Goal: Information Seeking & Learning: Learn about a topic

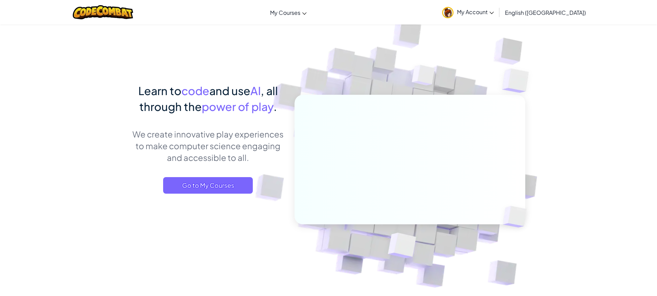
click at [498, 8] on link "My Account" at bounding box center [468, 12] width 59 height 22
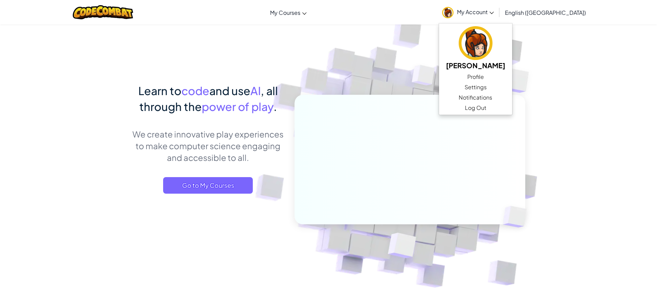
click at [384, 16] on div "Toggle navigation My Courses CodeCombat Classroom Ozaria Classroom AI League Es…" at bounding box center [328, 12] width 661 height 25
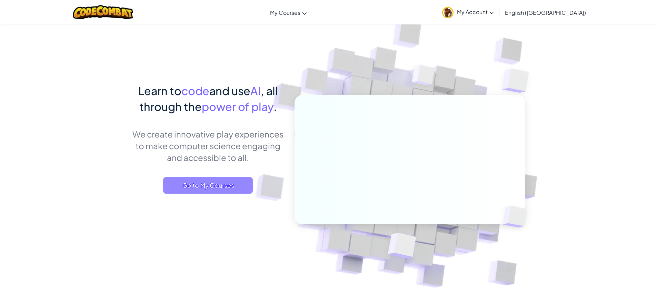
click at [210, 181] on span "Go to My Courses" at bounding box center [208, 185] width 90 height 17
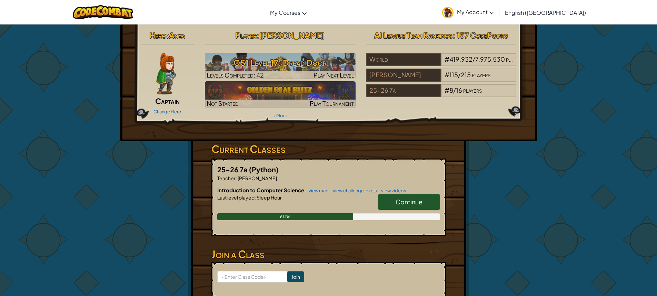
click at [397, 206] on link "Continue" at bounding box center [409, 202] width 62 height 16
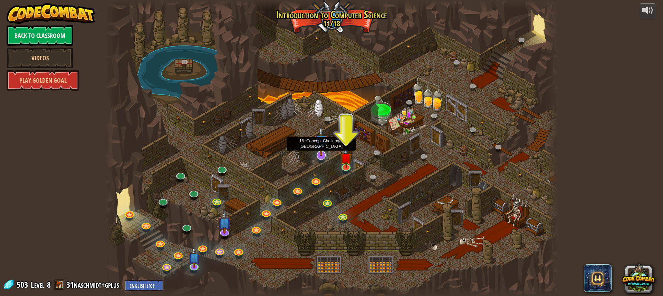
click at [326, 153] on img at bounding box center [320, 141] width 13 height 30
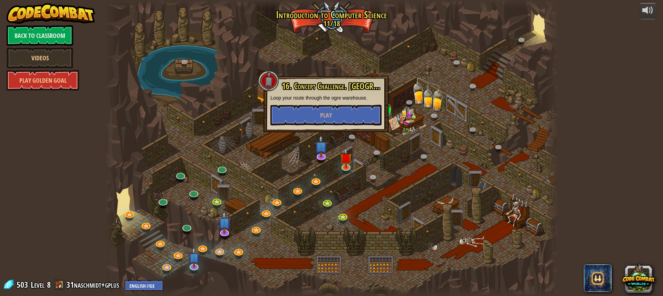
click at [322, 104] on div "16. Concept Challenge. [GEOGRAPHIC_DATA] your route through the ogre warehouse.…" at bounding box center [325, 104] width 111 height 44
click at [320, 121] on button "Play" at bounding box center [325, 115] width 111 height 21
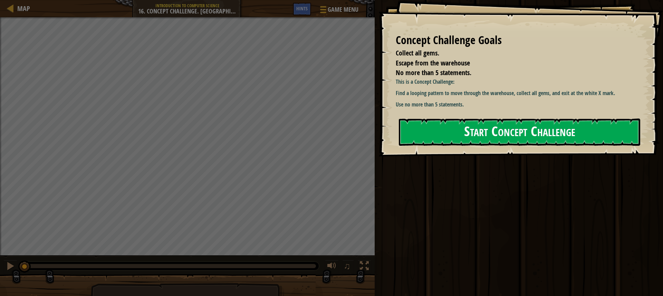
click at [430, 128] on button "Start Concept Challenge" at bounding box center [519, 132] width 241 height 27
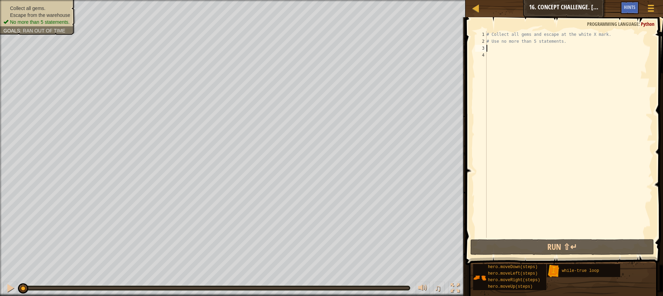
click at [491, 51] on div "# Collect all gems and escape at the white X mark. # Use no more than 5 stateme…" at bounding box center [568, 141] width 167 height 221
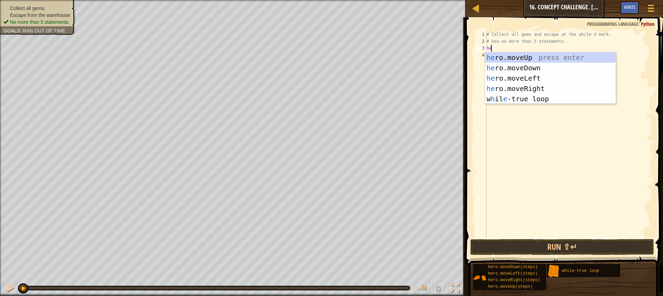
type textarea "her"
click at [513, 57] on div "her o.moveUp press enter her o.moveDown press enter her o.moveLeft press enter …" at bounding box center [550, 88] width 130 height 72
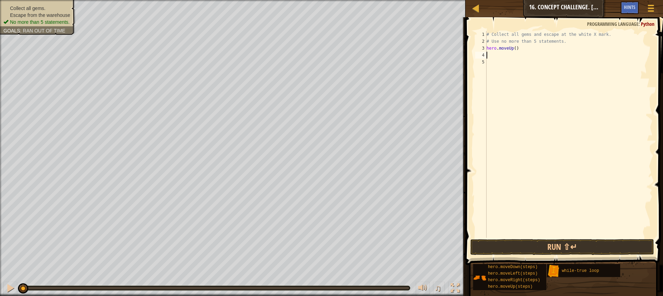
click at [514, 49] on div "# Collect all gems and escape at the white X mark. # Use no more than 5 stateme…" at bounding box center [568, 141] width 167 height 221
type textarea "hero.moveUp(1)"
click at [493, 56] on div "# Collect all gems and escape at the white X mark. # Use no more than 5 stateme…" at bounding box center [568, 141] width 167 height 221
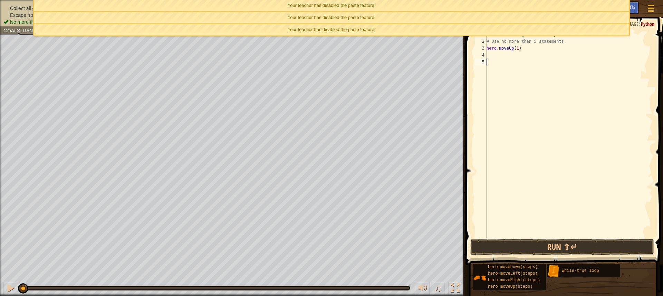
click at [528, 79] on div "# Collect all gems and escape at the white X mark. # Use no more than 5 stateme…" at bounding box center [568, 141] width 167 height 221
click at [529, 79] on div "# Collect all gems and escape at the white X mark. # Use no more than 5 stateme…" at bounding box center [568, 141] width 167 height 221
click at [495, 56] on div "# Collect all gems and escape at the white X mark. # Use no more than 5 stateme…" at bounding box center [568, 141] width 167 height 221
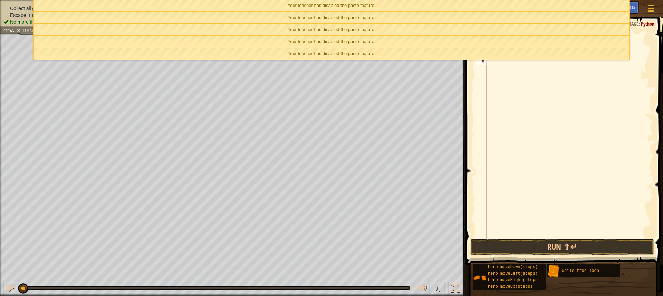
drag, startPoint x: 496, startPoint y: 59, endPoint x: 487, endPoint y: 90, distance: 32.7
click at [487, 90] on div "# Collect all gems and escape at the white X mark. # Use no more than 5 stateme…" at bounding box center [568, 141] width 167 height 221
drag, startPoint x: 350, startPoint y: 50, endPoint x: 354, endPoint y: 26, distance: 24.8
click at [354, 26] on ul "Your teacher has disabled the paste feature! Your teacher has disabled the past…" at bounding box center [331, 30] width 596 height 60
click at [412, 29] on div "Your teacher has disabled the paste feature!" at bounding box center [331, 29] width 595 height 11
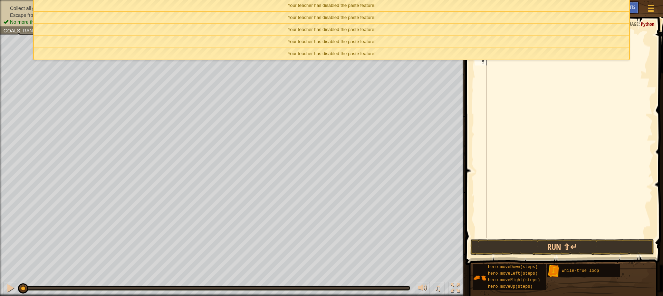
click at [499, 105] on div "# Collect all gems and escape at the white X mark. # Use no more than 5 stateme…" at bounding box center [568, 141] width 167 height 221
click at [538, 21] on div "Your teacher has disabled the paste feature!" at bounding box center [331, 17] width 595 height 11
click at [522, 35] on div "Your teacher has disabled the paste feature!" at bounding box center [331, 29] width 595 height 11
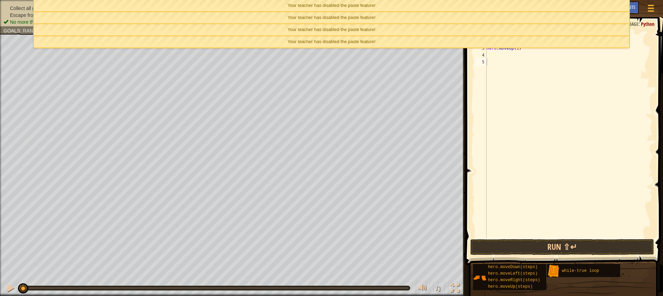
click at [519, 26] on div "Your teacher has disabled the paste feature!" at bounding box center [331, 29] width 595 height 11
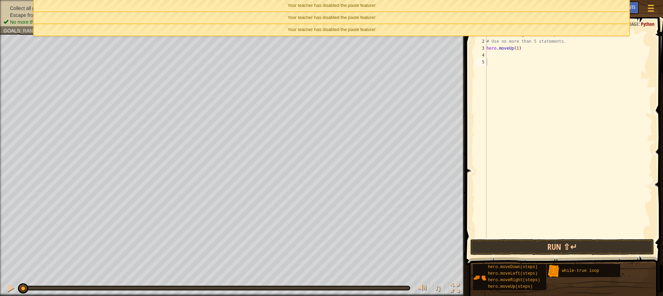
click at [517, 16] on div "Your teacher has disabled the paste feature!" at bounding box center [331, 17] width 595 height 11
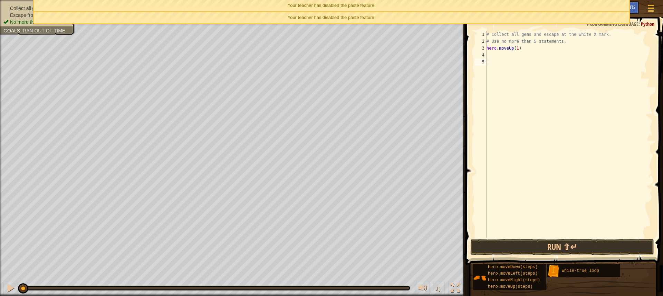
click at [515, 5] on div "Your teacher has disabled the paste feature!" at bounding box center [331, 5] width 595 height 11
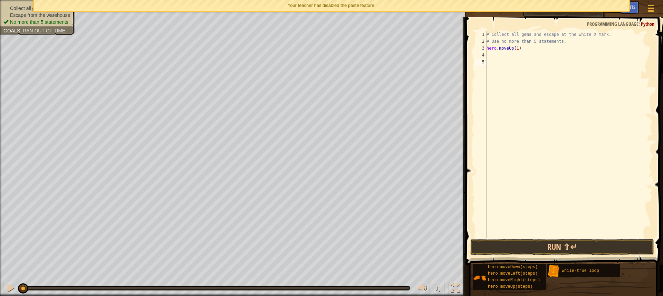
click at [515, 8] on div "Your teacher has disabled the paste feature!" at bounding box center [331, 5] width 595 height 11
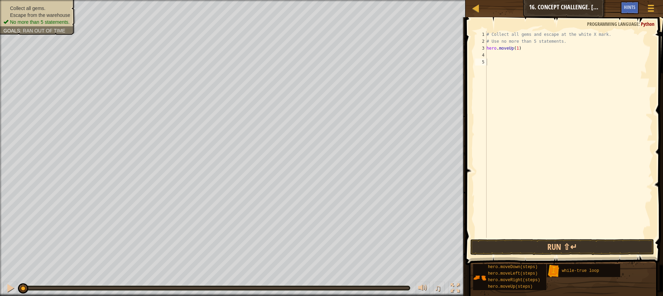
click at [497, 54] on div "# Collect all gems and escape at the white X mark. # Use no more than 5 stateme…" at bounding box center [568, 141] width 167 height 221
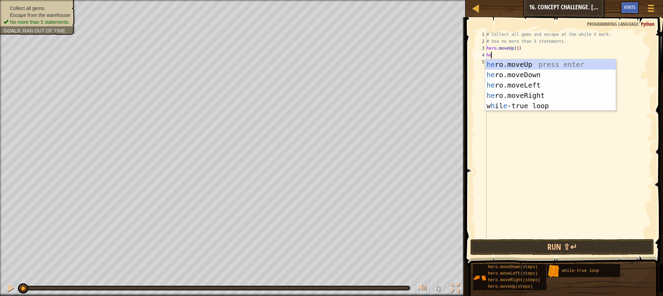
scroll to position [3, 0]
type textarea "hero."
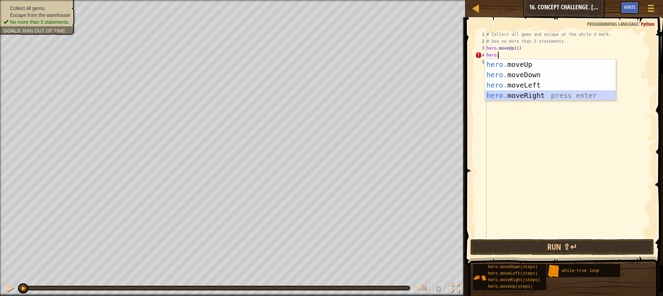
click at [519, 94] on div "hero. moveUp press enter hero. moveDown press enter hero. moveLeft press enter …" at bounding box center [550, 90] width 130 height 62
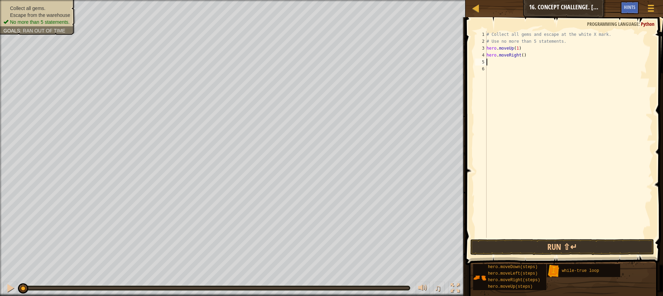
click at [519, 56] on div "# Collect all gems and escape at the white X mark. # Use no more than 5 stateme…" at bounding box center [568, 141] width 167 height 221
click at [520, 56] on div "# Collect all gems and escape at the white X mark. # Use no more than 5 stateme…" at bounding box center [568, 141] width 167 height 221
click at [523, 243] on button "Run ⇧↵" at bounding box center [562, 247] width 184 height 16
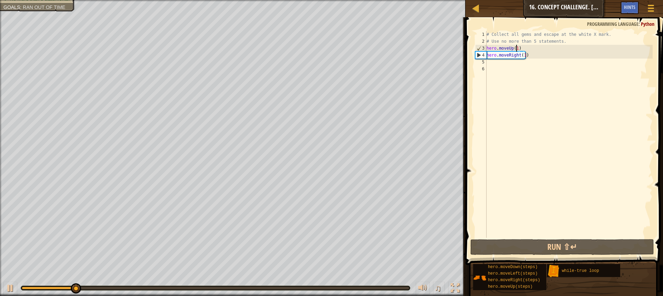
click at [516, 48] on div "# Collect all gems and escape at the white X mark. # Use no more than 5 stateme…" at bounding box center [568, 141] width 167 height 221
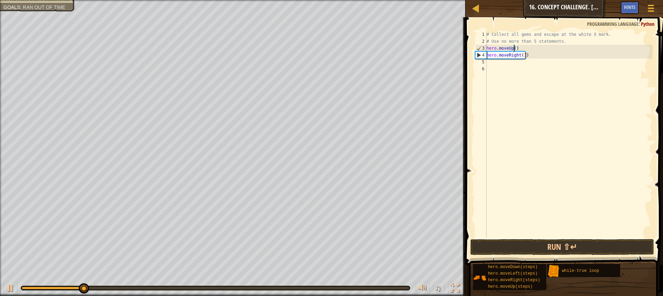
scroll to position [3, 2]
click at [496, 247] on button "Run ⇧↵" at bounding box center [562, 247] width 184 height 16
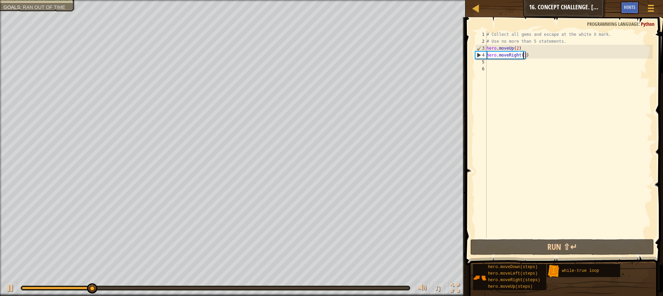
click at [521, 56] on div "# Collect all gems and escape at the white X mark. # Use no more than 5 stateme…" at bounding box center [568, 141] width 167 height 221
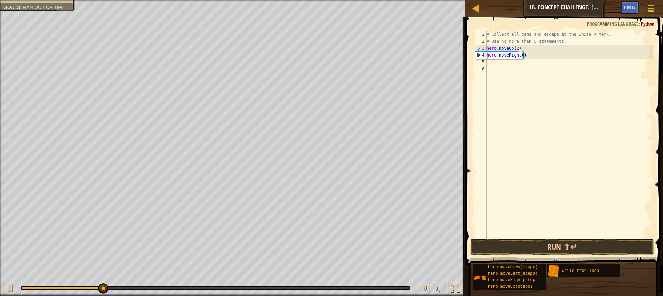
scroll to position [3, 3]
type textarea "hero.moveRight(2)"
click at [508, 245] on button "Run ⇧↵" at bounding box center [562, 247] width 184 height 16
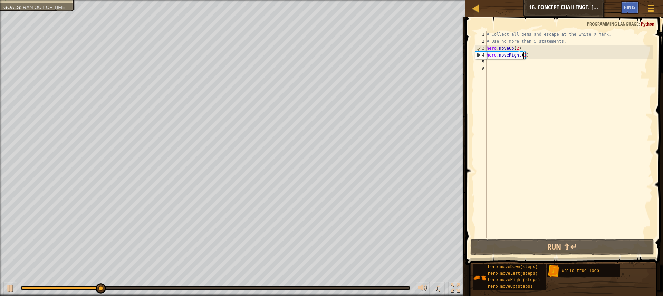
click at [495, 65] on div "# Collect all gems and escape at the white X mark. # Use no more than 5 stateme…" at bounding box center [568, 141] width 167 height 221
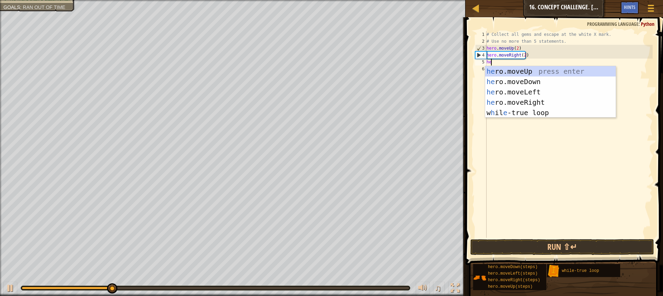
type textarea "hero"
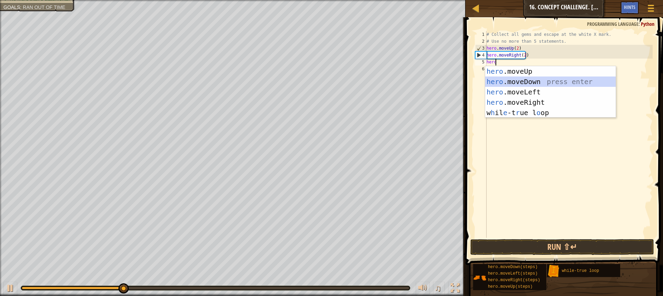
click at [500, 78] on div "hero .moveUp press enter hero .moveDown press enter hero .moveLeft press enter …" at bounding box center [550, 102] width 130 height 72
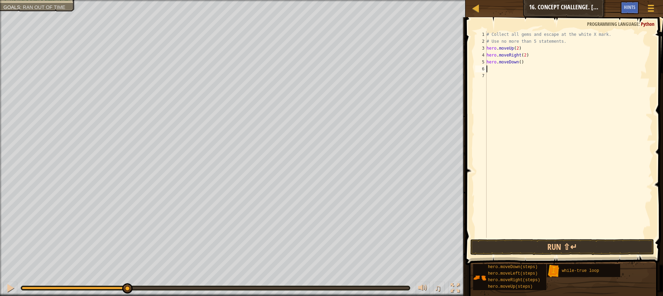
click at [518, 63] on div "# Collect all gems and escape at the white X mark. # Use no more than 5 stateme…" at bounding box center [568, 141] width 167 height 221
type textarea "hero.moveDown(1)"
click at [493, 69] on div "# Collect all gems and escape at the white X mark. # Use no more than 5 stateme…" at bounding box center [568, 141] width 167 height 221
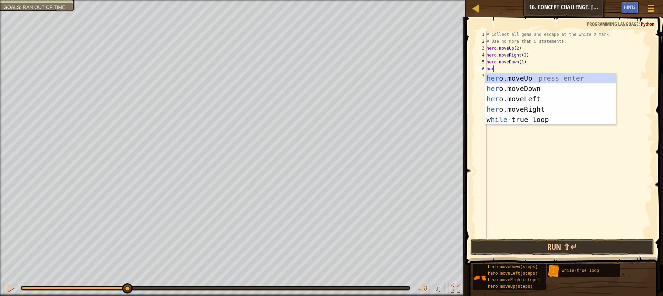
type textarea "hero"
click at [530, 95] on div "hero .moveUp press enter hero .moveDown press enter hero .moveLeft press enter …" at bounding box center [550, 109] width 130 height 72
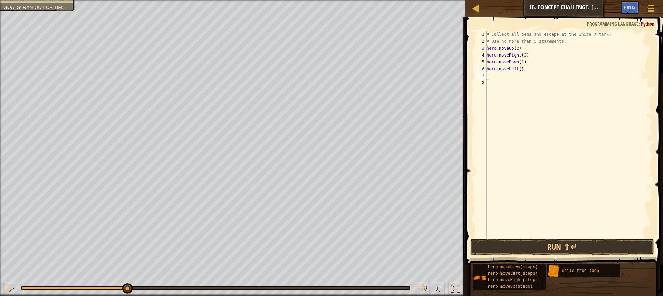
scroll to position [3, 0]
click at [518, 71] on div "# Collect all gems and escape at the white X mark. # Use no more than 5 stateme…" at bounding box center [568, 141] width 167 height 221
type textarea "hero.moveLeft(1)"
click at [517, 242] on button "Run ⇧↵" at bounding box center [562, 247] width 184 height 16
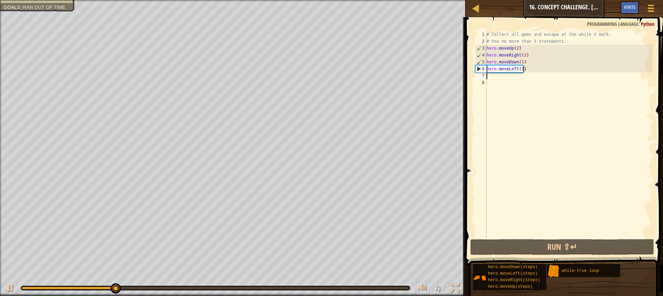
click at [495, 78] on div "# Collect all gems and escape at the white X mark. # Use no more than 5 stateme…" at bounding box center [568, 141] width 167 height 221
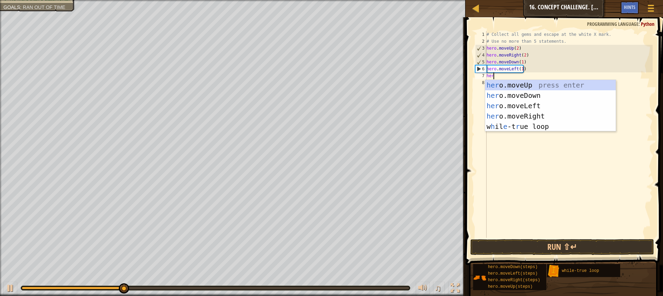
type textarea "hero"
click at [528, 86] on div "hero .moveUp press enter hero .moveDown press enter hero .moveLeft press enter …" at bounding box center [550, 116] width 130 height 72
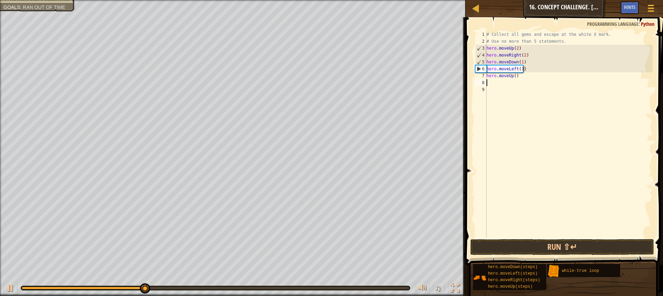
scroll to position [3, 0]
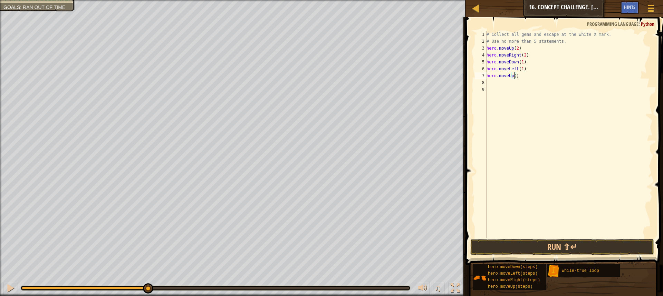
click at [513, 76] on div "# Collect all gems and escape at the white X mark. # Use no more than 5 stateme…" at bounding box center [568, 141] width 167 height 221
type textarea "hero.moveUp(2)"
click at [492, 83] on div "# Collect all gems and escape at the white X mark. # Use no more than 5 stateme…" at bounding box center [568, 141] width 167 height 221
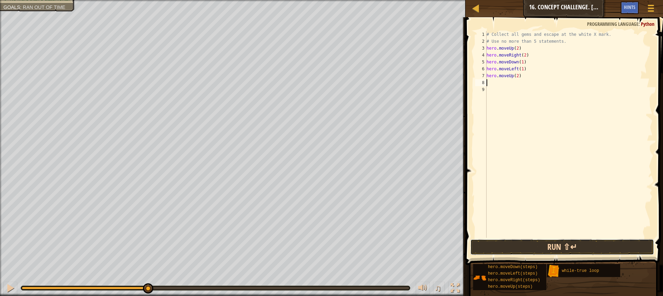
click at [500, 244] on button "Run ⇧↵" at bounding box center [562, 247] width 184 height 16
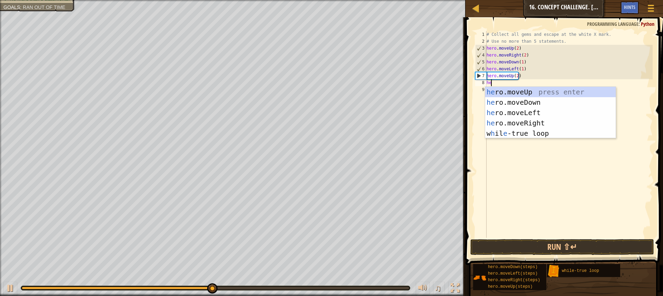
type textarea "hero"
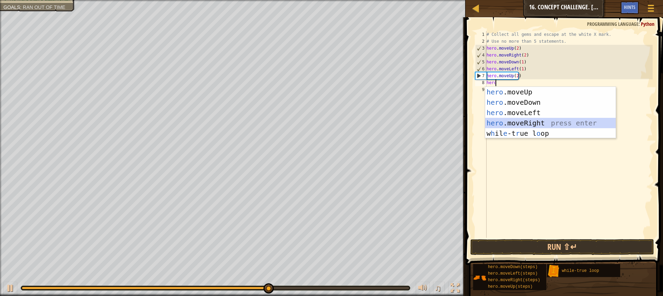
click at [521, 123] on div "hero .moveUp press enter hero .moveDown press enter hero .moveLeft press enter …" at bounding box center [550, 123] width 130 height 72
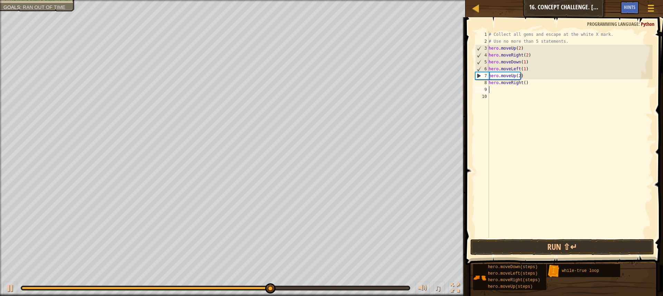
scroll to position [3, 0]
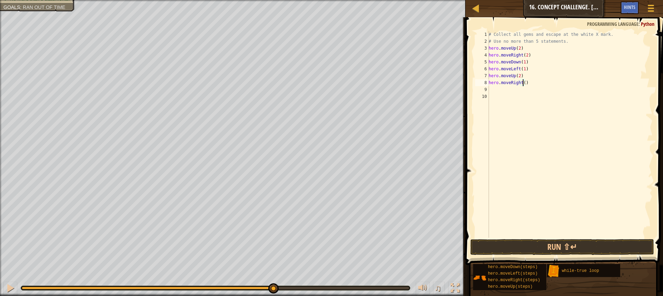
click at [521, 84] on div "# Collect all gems and escape at the white X mark. # Use no more than 5 stateme…" at bounding box center [569, 141] width 165 height 221
type textarea "hero.moveRight(1)"
click at [507, 243] on button "Run ⇧↵" at bounding box center [562, 247] width 184 height 16
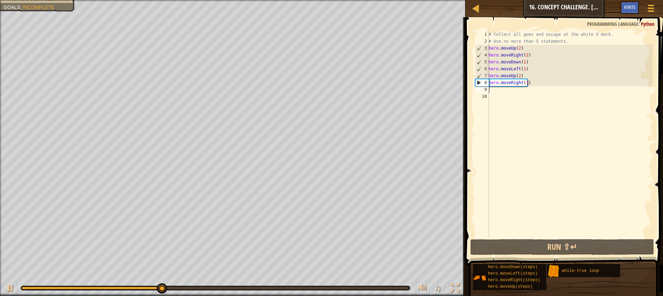
click at [506, 88] on div "# Collect all gems and escape at the white X mark. # Use no more than 5 stateme…" at bounding box center [569, 141] width 165 height 221
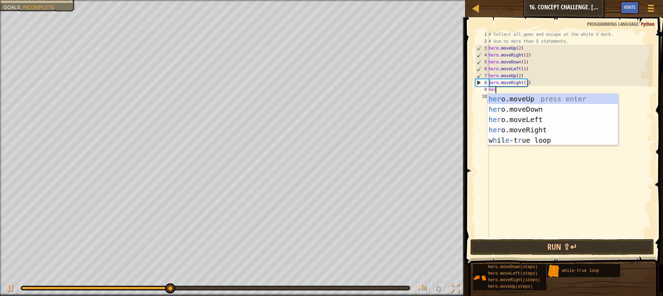
type textarea "hero"
click at [526, 95] on div "hero .moveUp press enter hero .moveDown press enter hero .moveLeft press enter …" at bounding box center [552, 130] width 130 height 72
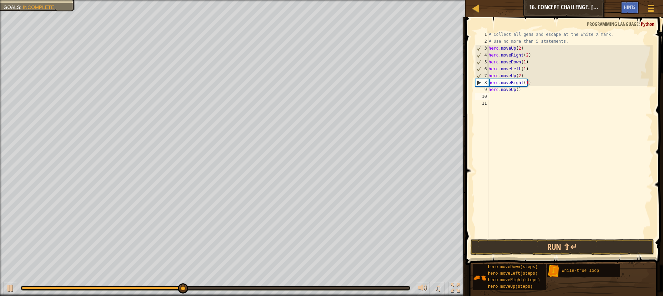
scroll to position [3, 0]
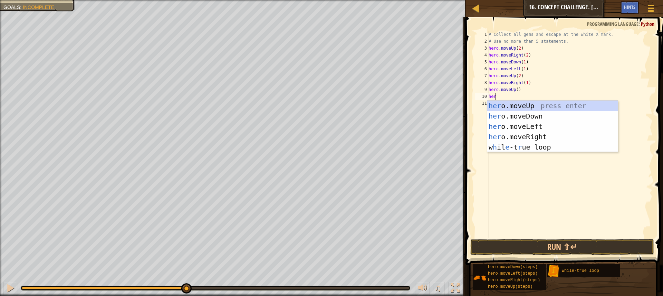
type textarea "hero"
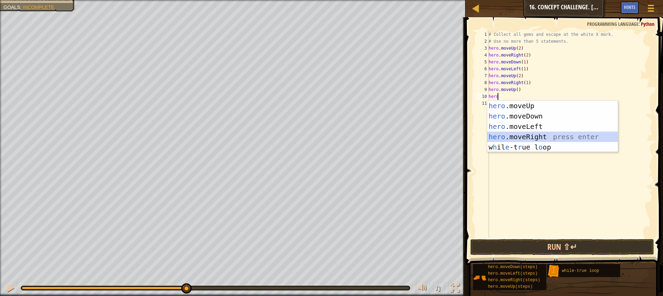
click at [533, 135] on div "hero .moveUp press enter hero .moveDown press enter hero .moveLeft press enter …" at bounding box center [552, 137] width 130 height 72
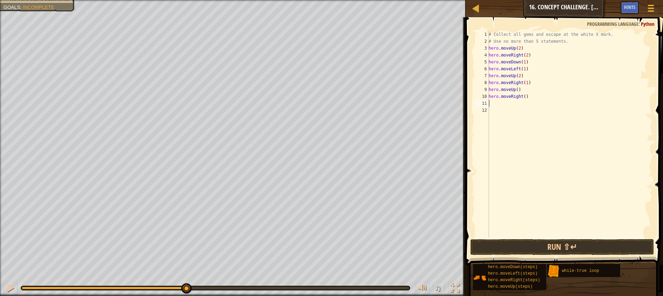
click at [522, 97] on div "# Collect all gems and escape at the white X mark. # Use no more than 5 stateme…" at bounding box center [569, 141] width 165 height 221
click at [505, 251] on button "Run ⇧↵" at bounding box center [562, 247] width 184 height 16
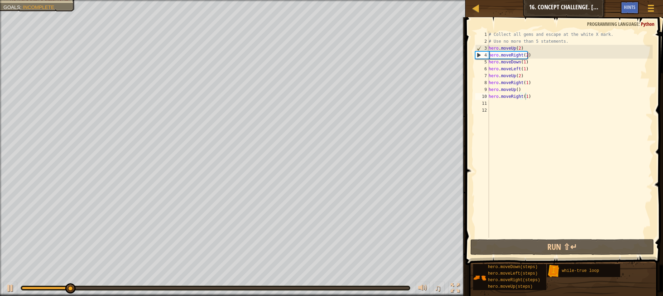
drag, startPoint x: 58, startPoint y: 283, endPoint x: 108, endPoint y: 295, distance: 51.3
click at [108, 295] on div "♫" at bounding box center [232, 286] width 465 height 21
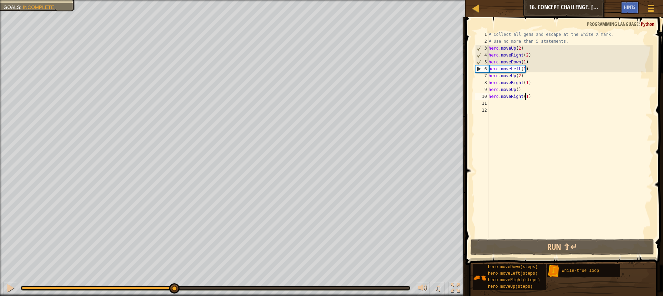
click at [173, 289] on div at bounding box center [215, 288] width 387 height 3
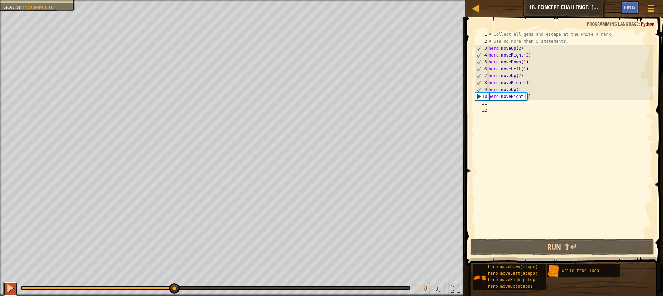
click at [14, 288] on div at bounding box center [10, 288] width 9 height 9
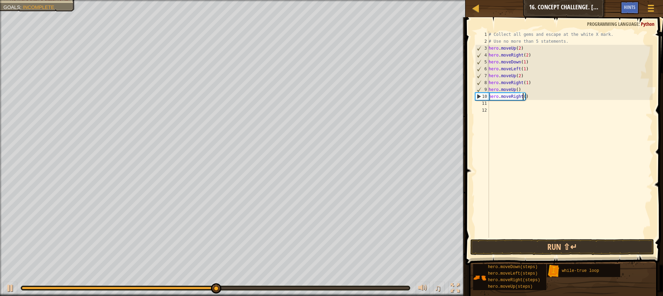
type textarea "hero.moveRight(2)"
click at [493, 108] on div "# Collect all gems and escape at the white X mark. # Use no more than 5 stateme…" at bounding box center [569, 141] width 165 height 221
click at [497, 100] on div "# Collect all gems and escape at the white X mark. # Use no more than 5 stateme…" at bounding box center [569, 141] width 165 height 221
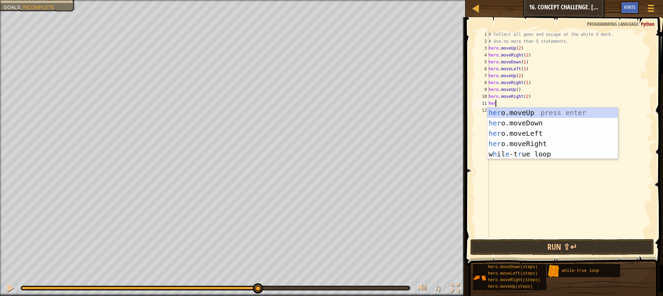
type textarea "hero"
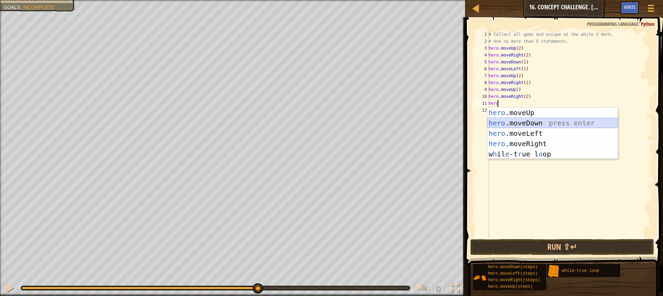
click at [518, 122] on div "hero .moveUp press enter hero .moveDown press enter hero .moveLeft press enter …" at bounding box center [552, 144] width 130 height 72
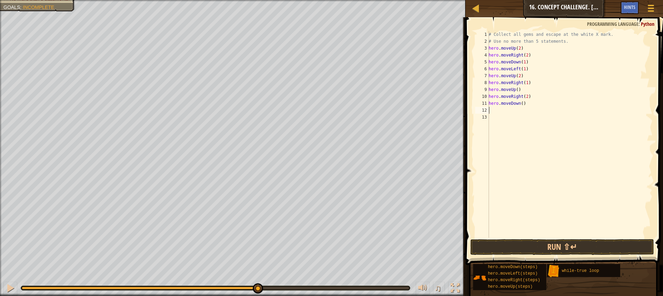
click at [498, 113] on div "# Collect all gems and escape at the white X mark. # Use no more than 5 stateme…" at bounding box center [569, 141] width 165 height 221
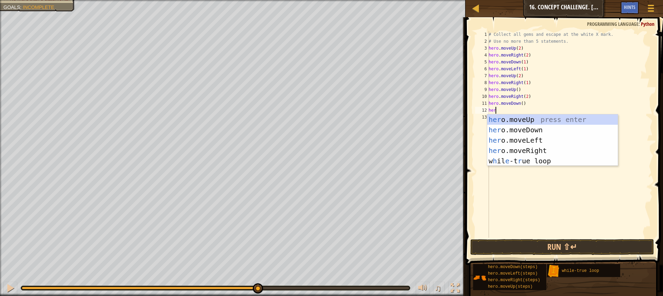
type textarea "hero"
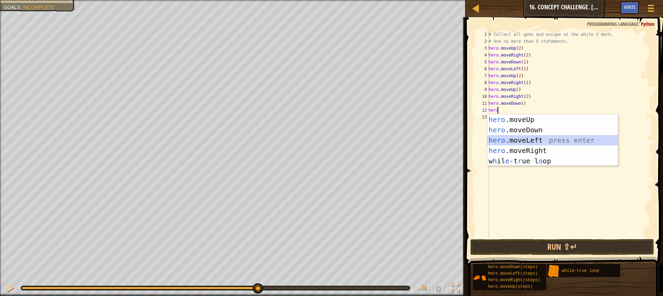
click at [516, 138] on div "hero .moveUp press enter hero .moveDown press enter hero .moveLeft press enter …" at bounding box center [552, 151] width 130 height 72
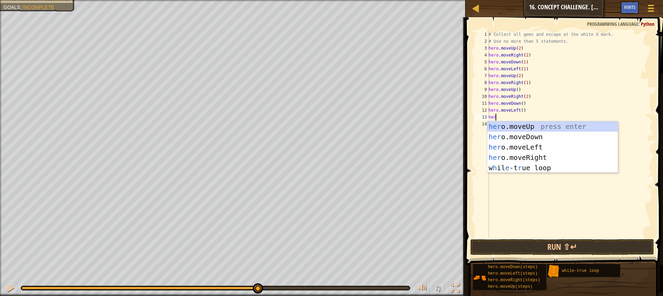
type textarea "hero"
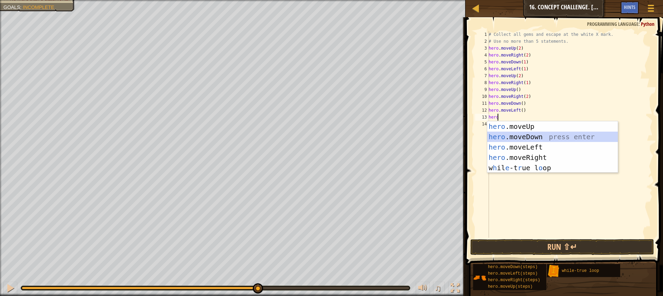
click at [542, 134] on div "hero .moveUp press enter hero .moveDown press enter hero .moveLeft press enter …" at bounding box center [552, 157] width 130 height 72
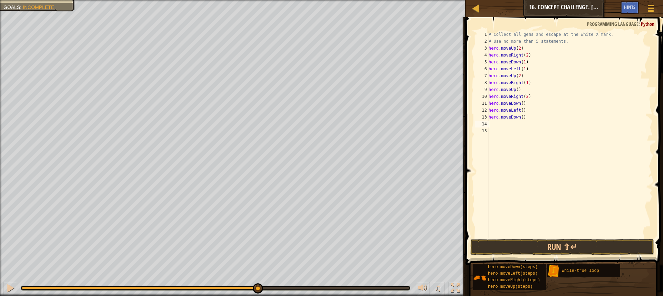
click at [504, 123] on div "# Collect all gems and escape at the white X mark. # Use no more than 5 stateme…" at bounding box center [569, 141] width 165 height 221
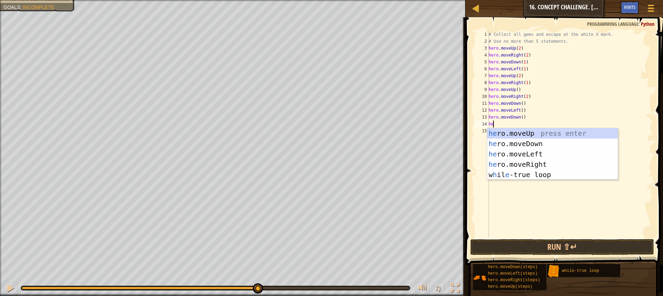
type textarea "hero"
click at [504, 132] on div "hero .moveUp press enter hero .moveDown press enter hero .moveLeft press enter …" at bounding box center [552, 164] width 130 height 72
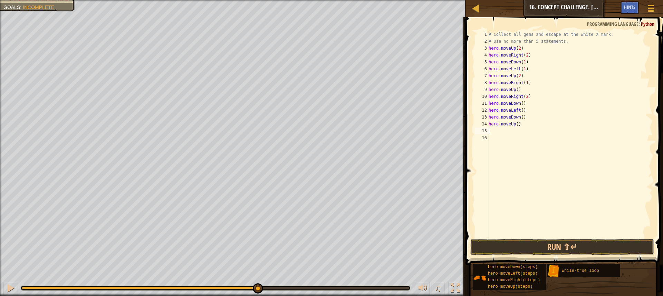
scroll to position [3, 0]
click at [522, 243] on button "Run ⇧↵" at bounding box center [562, 247] width 184 height 16
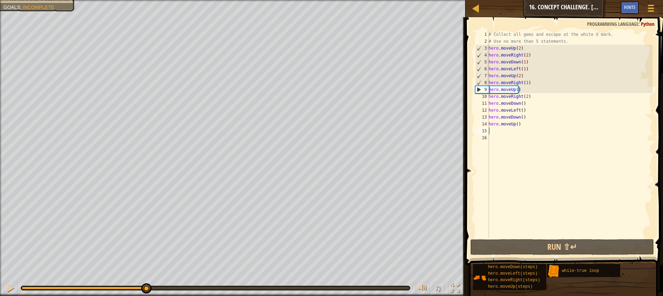
drag, startPoint x: 75, startPoint y: 287, endPoint x: 147, endPoint y: 279, distance: 73.3
click at [147, 279] on div "♫" at bounding box center [232, 286] width 465 height 21
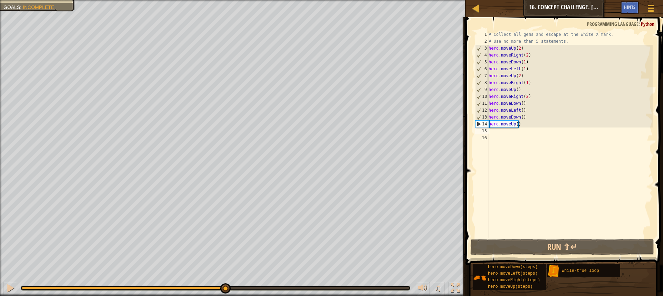
drag, startPoint x: 167, startPoint y: 287, endPoint x: 224, endPoint y: 280, distance: 57.7
click at [224, 280] on div "♫" at bounding box center [232, 286] width 465 height 21
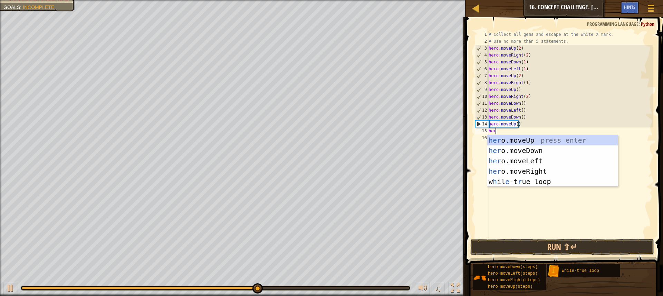
type textarea "hero"
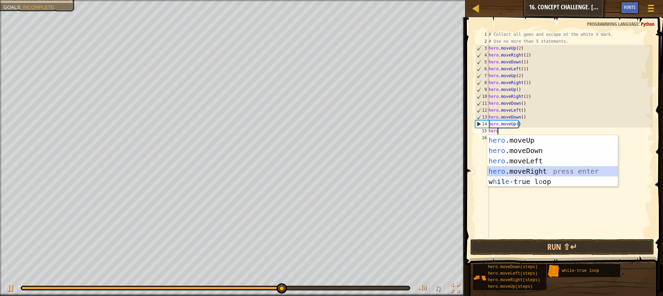
click at [516, 166] on div "hero .moveUp press enter hero .moveDown press enter hero .moveLeft press enter …" at bounding box center [552, 171] width 130 height 72
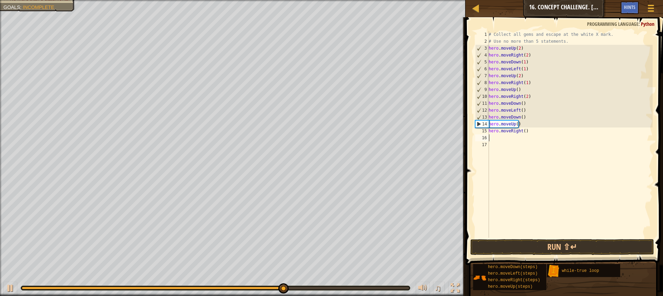
scroll to position [3, 0]
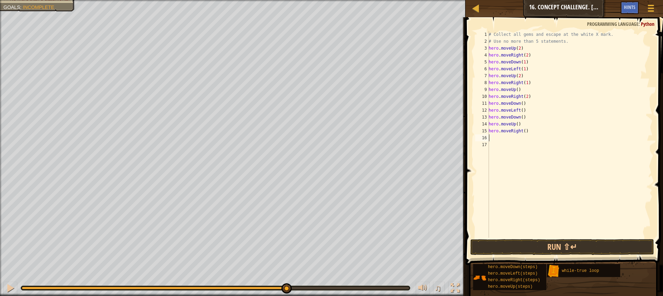
click at [512, 140] on div "# Collect all gems and escape at the white X mark. # Use no more than 5 stateme…" at bounding box center [569, 141] width 165 height 221
click at [517, 248] on button "Run ⇧↵" at bounding box center [562, 247] width 184 height 16
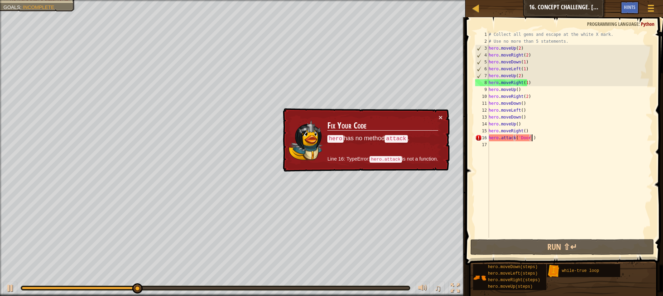
click at [535, 139] on div "# Collect all gems and escape at the white X mark. # Use no more than 5 stateme…" at bounding box center [569, 141] width 165 height 221
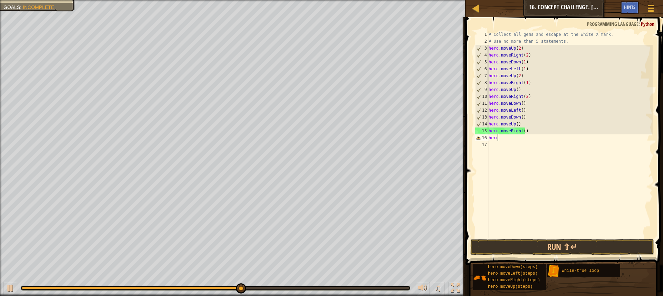
scroll to position [3, 0]
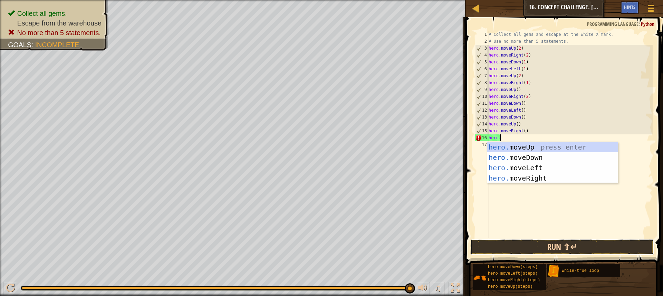
click at [531, 250] on button "Run ⇧↵" at bounding box center [562, 247] width 184 height 16
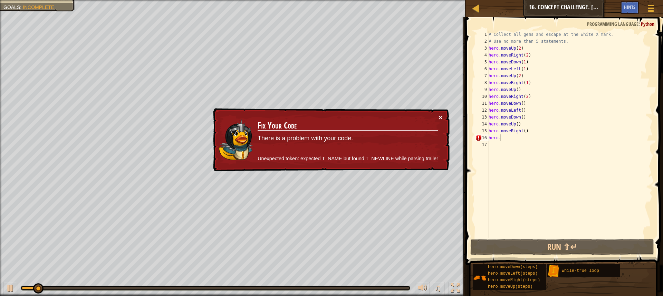
click at [439, 116] on button "×" at bounding box center [440, 117] width 4 height 7
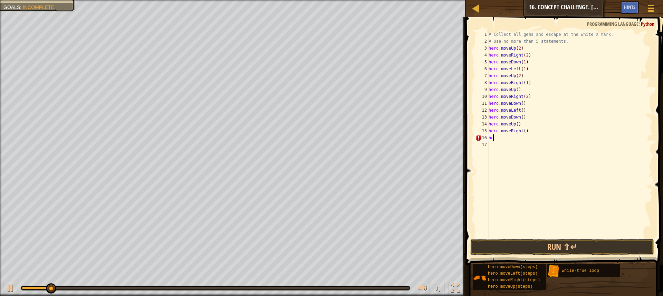
scroll to position [3, 0]
type textarea "h"
click at [483, 245] on button "Run ⇧↵" at bounding box center [562, 247] width 184 height 16
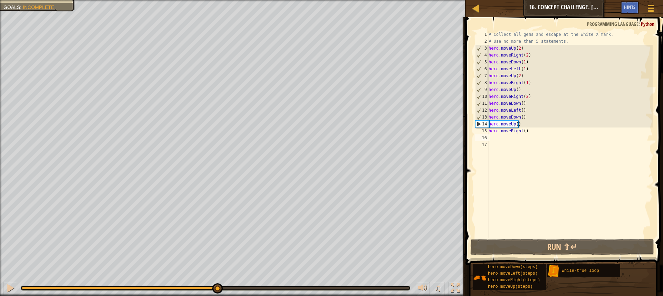
drag, startPoint x: 59, startPoint y: 287, endPoint x: 218, endPoint y: 277, distance: 159.7
click at [218, 277] on div "♫" at bounding box center [232, 286] width 465 height 21
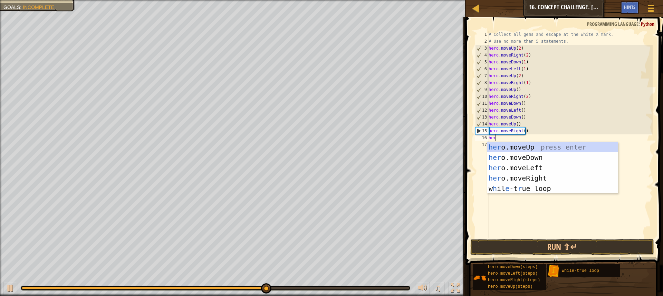
type textarea "hero"
click at [502, 145] on div "hero .moveUp press enter hero .moveDown press enter hero .moveLeft press enter …" at bounding box center [552, 178] width 130 height 72
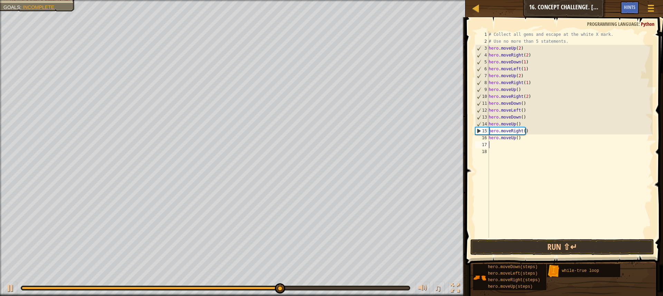
scroll to position [3, 0]
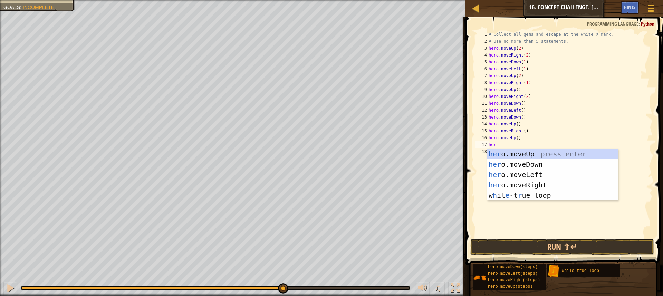
type textarea "hero"
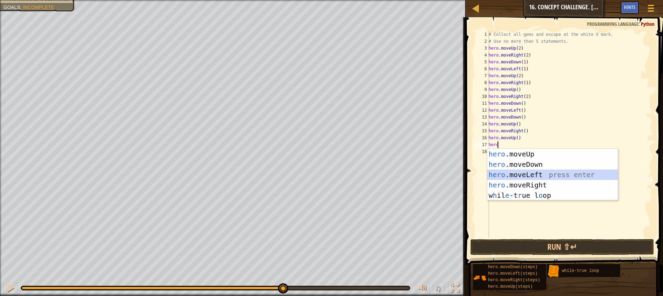
click at [514, 177] on div "hero .moveUp press enter hero .moveDown press enter hero .moveLeft press enter …" at bounding box center [552, 185] width 130 height 72
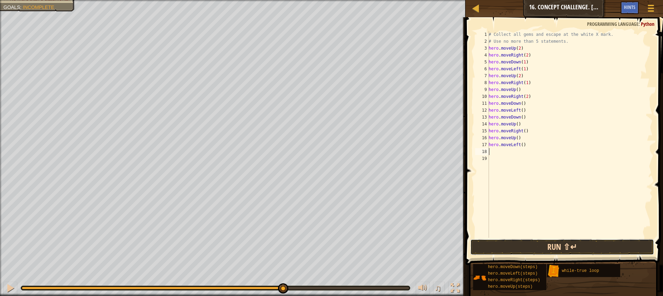
click at [516, 244] on button "Run ⇧↵" at bounding box center [562, 247] width 184 height 16
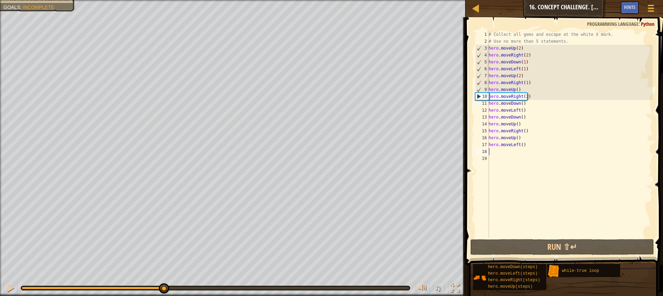
drag, startPoint x: 58, startPoint y: 288, endPoint x: 164, endPoint y: 283, distance: 106.1
click at [164, 283] on div "♫" at bounding box center [232, 286] width 465 height 21
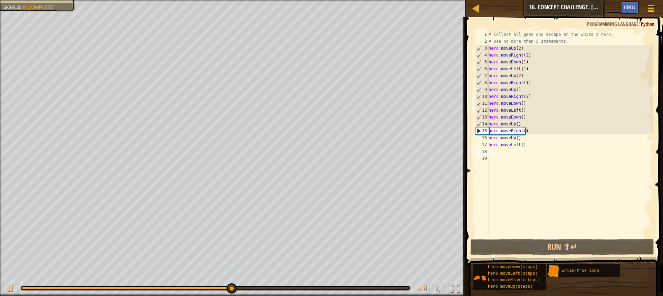
click at [266, 281] on div "♫" at bounding box center [232, 286] width 465 height 21
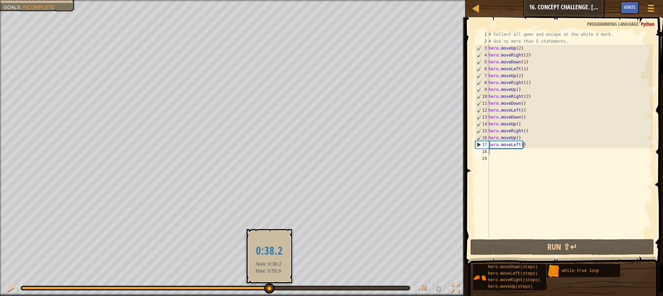
drag, startPoint x: 242, startPoint y: 290, endPoint x: 268, endPoint y: 285, distance: 27.5
click at [268, 285] on div at bounding box center [269, 289] width 10 height 10
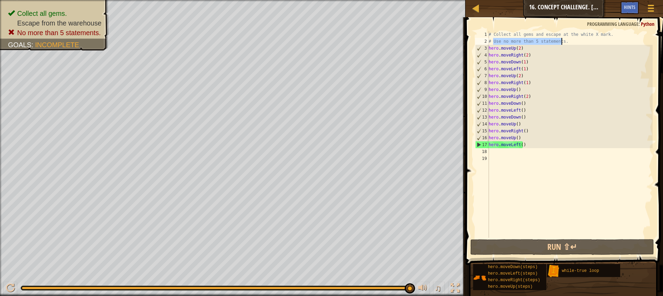
drag, startPoint x: 492, startPoint y: 44, endPoint x: 569, endPoint y: 39, distance: 76.7
click at [569, 39] on div "# Collect all gems and escape at the white X mark. # Use no more than 5 stateme…" at bounding box center [569, 141] width 165 height 221
click at [529, 69] on div "# Collect all gems and escape at the white X mark. # Use no more than 5 stateme…" at bounding box center [569, 141] width 165 height 221
type textarea "hero.moveLeft(1)"
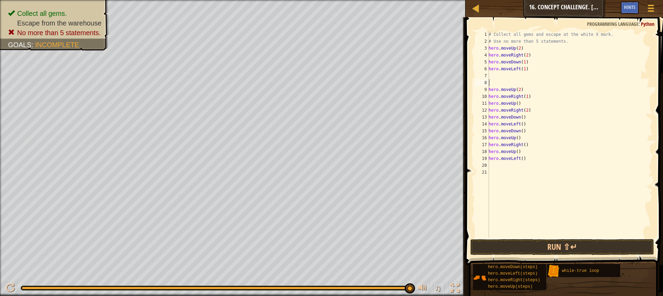
click at [532, 110] on div "# Collect all gems and escape at the white X mark. # Use no more than 5 stateme…" at bounding box center [569, 141] width 165 height 221
type textarea "hero.moveRight(2)"
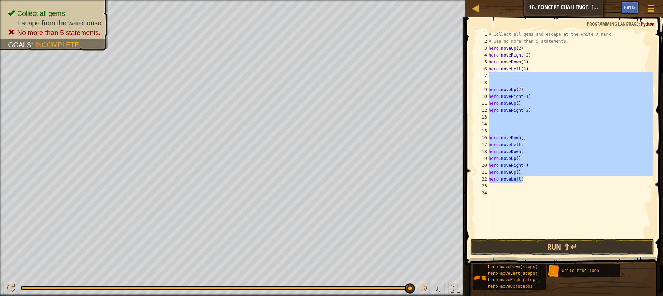
drag, startPoint x: 524, startPoint y: 180, endPoint x: 474, endPoint y: 75, distance: 115.9
click at [474, 76] on div "1 2 3 4 5 6 7 8 9 10 11 12 13 14 15 16 17 18 19 20 21 22 23 24 # Collect all ge…" at bounding box center [562, 134] width 179 height 207
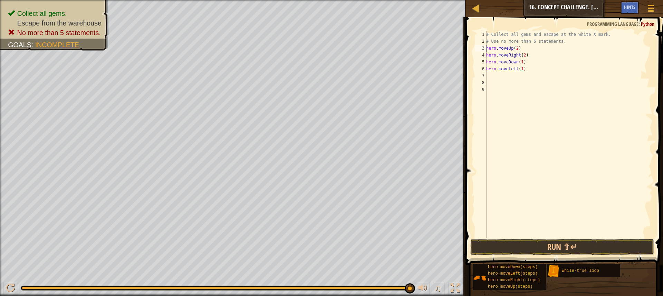
click at [487, 47] on div "# Collect all gems and escape at the white X mark. # Use no more than 5 stateme…" at bounding box center [568, 141] width 168 height 221
type textarea "hero.moveUp(2)"
click at [491, 48] on div "# Collect all gems and escape at the white X mark. # Use no more than 5 stateme…" at bounding box center [569, 141] width 165 height 221
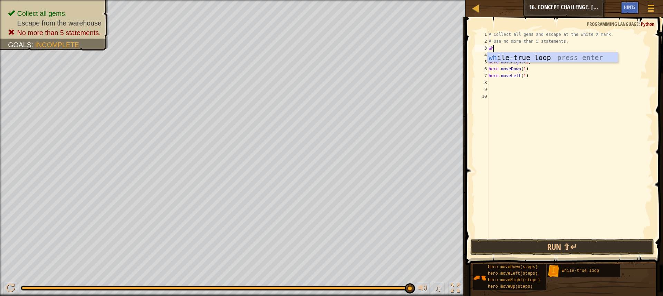
type textarea "whi"
click at [519, 55] on div "whi le-true loop press enter" at bounding box center [552, 67] width 130 height 31
click at [488, 60] on div "5" at bounding box center [482, 62] width 14 height 7
click at [489, 65] on div "# Collect all gems and escape at the white X mark. # Use no more than 5 stateme…" at bounding box center [569, 141] width 165 height 221
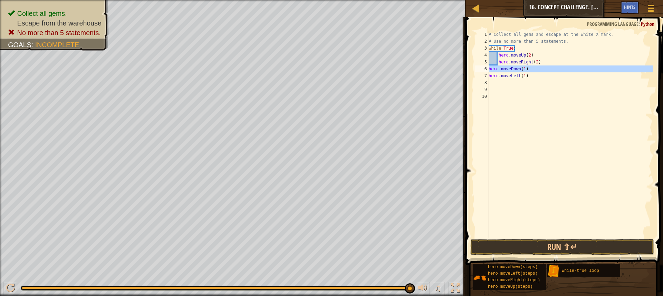
click at [488, 68] on div "6" at bounding box center [482, 69] width 14 height 7
click at [488, 75] on div "7" at bounding box center [482, 75] width 14 height 7
type textarea "hero.moveLeft(1)"
click at [496, 93] on div "# Collect all gems and escape at the white X mark. # Use no more than 5 stateme…" at bounding box center [569, 141] width 165 height 221
click at [534, 246] on button "Run ⇧↵" at bounding box center [562, 247] width 184 height 16
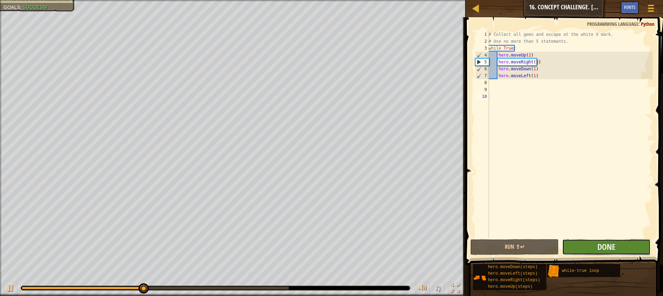
click at [587, 243] on button "Done" at bounding box center [606, 247] width 88 height 16
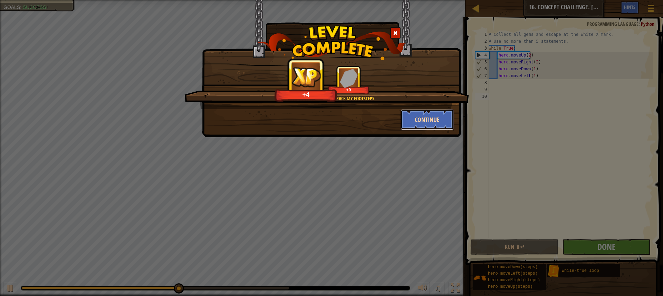
click at [426, 116] on button "Continue" at bounding box center [426, 119] width 53 height 21
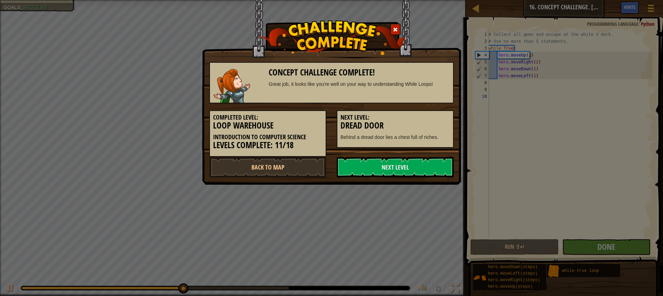
click at [454, 165] on div "Next Level" at bounding box center [394, 167] width 127 height 21
click at [444, 166] on link "Next Level" at bounding box center [394, 167] width 117 height 21
click at [395, 137] on p "Behind a dread door lies a chest full of riches." at bounding box center [394, 137] width 109 height 7
click at [404, 159] on link "Next Level" at bounding box center [394, 167] width 117 height 21
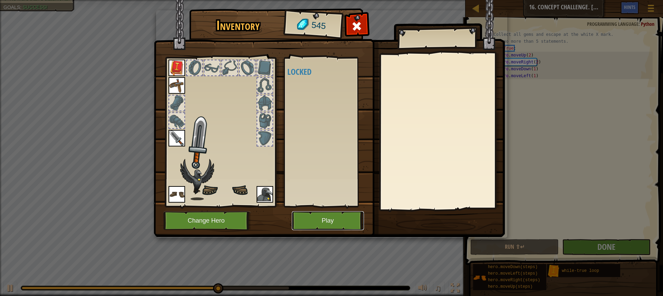
click at [344, 219] on button "Play" at bounding box center [328, 221] width 72 height 19
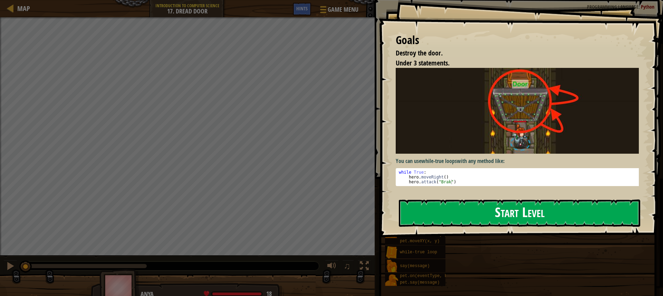
click at [444, 214] on button "Start Level" at bounding box center [519, 213] width 241 height 27
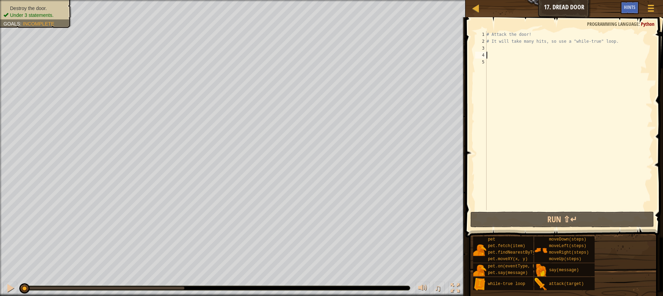
click at [511, 54] on div "# Attack the door! # It will take many hits, so use a "while-true" loop." at bounding box center [568, 127] width 167 height 193
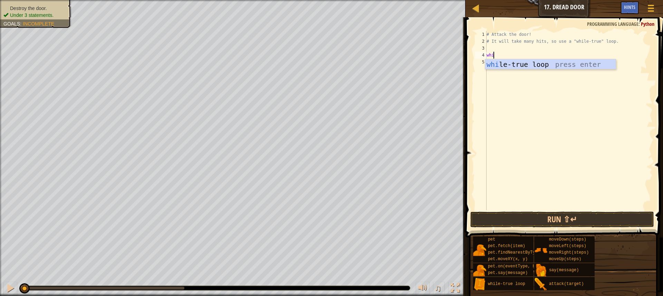
scroll to position [3, 0]
type textarea "while"
click at [584, 62] on div "while -true loop press enter" at bounding box center [550, 74] width 130 height 31
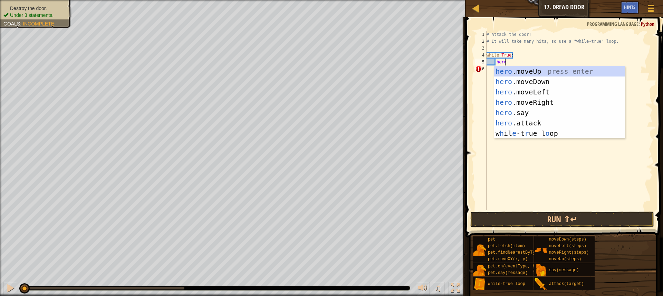
scroll to position [3, 1]
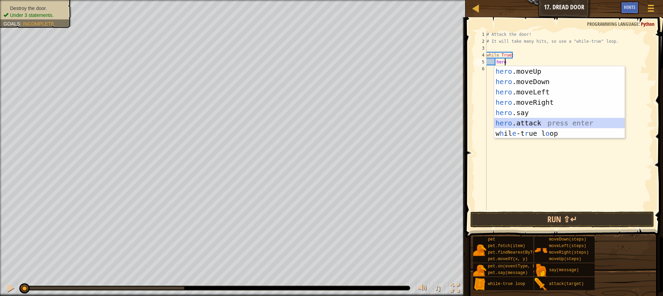
click at [514, 119] on div "hero .moveUp press enter hero .moveDown press enter hero .moveLeft press enter …" at bounding box center [559, 112] width 130 height 93
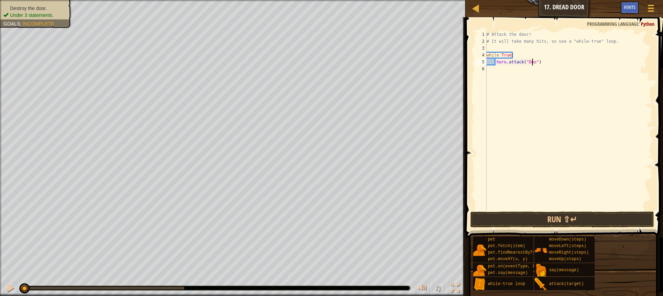
scroll to position [3, 4]
type textarea "hero.attack("Door")"
click at [522, 222] on button "Run ⇧↵" at bounding box center [562, 220] width 184 height 16
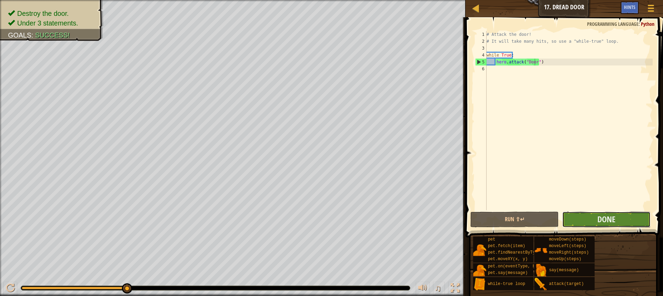
click at [582, 219] on button "Done" at bounding box center [606, 220] width 88 height 16
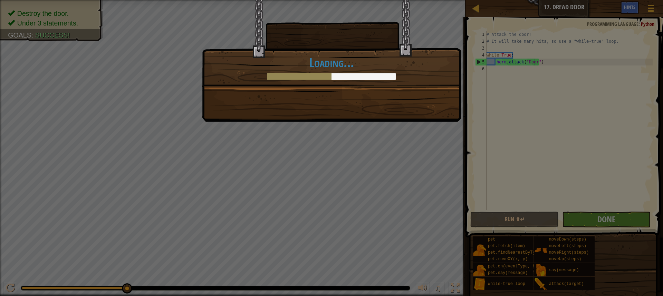
click at [337, 77] on div at bounding box center [331, 76] width 129 height 7
click at [616, 223] on div "Break down your first door. +14 +20 New Item Clean code: no code errors or warn…" at bounding box center [331, 148] width 663 height 296
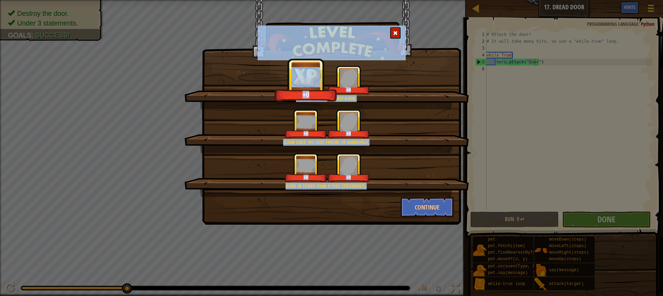
click at [426, 196] on div "Done in fewer than 4 code statements. +0 +0" at bounding box center [326, 175] width 284 height 44
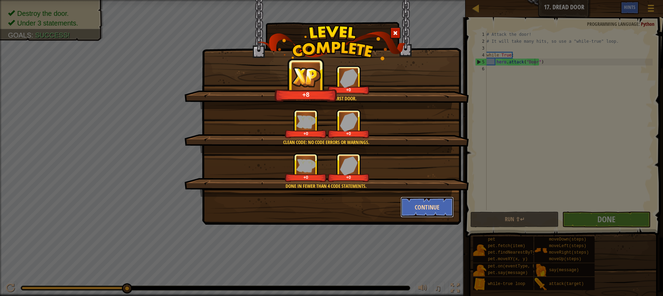
click at [427, 202] on button "Continue" at bounding box center [426, 207] width 53 height 21
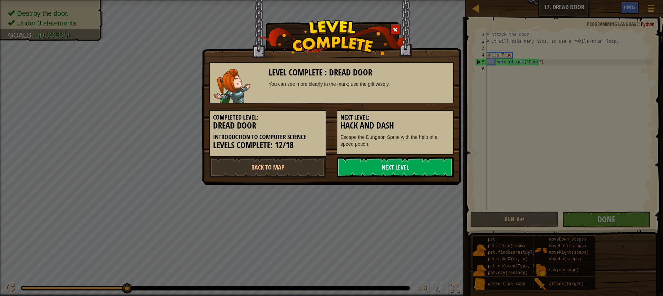
click at [427, 202] on div "Level Complete : Dread Door You can see more clearly in the murk; use the gift …" at bounding box center [331, 148] width 663 height 296
drag, startPoint x: 425, startPoint y: 172, endPoint x: 430, endPoint y: 166, distance: 7.4
click at [426, 172] on link "Next Level" at bounding box center [394, 167] width 117 height 21
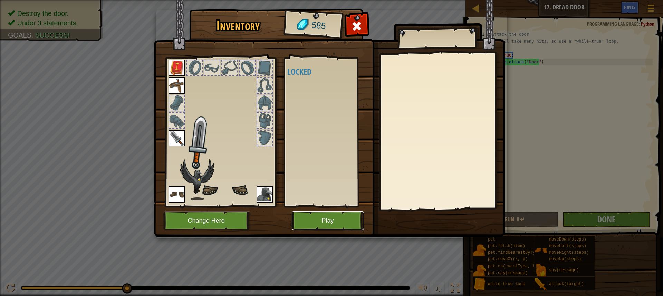
click at [346, 215] on button "Play" at bounding box center [328, 221] width 72 height 19
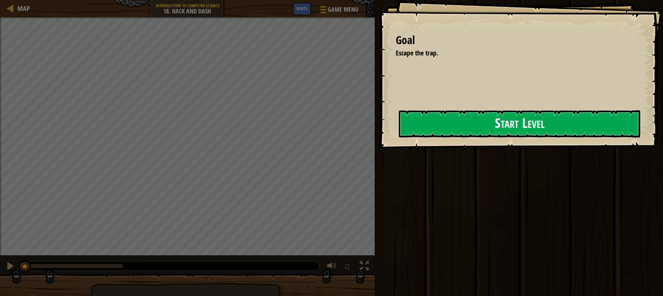
click at [375, 137] on div "Run ⇧↵ Submit Done" at bounding box center [517, 146] width 290 height 293
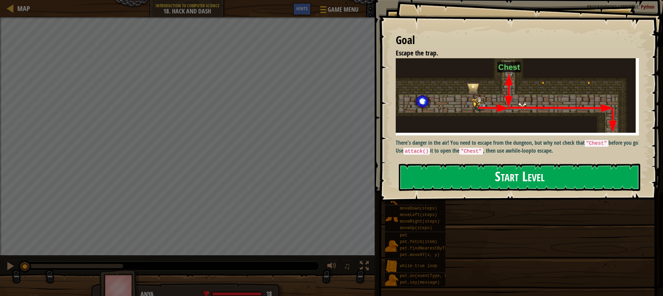
click at [458, 164] on button "Start Level" at bounding box center [519, 177] width 241 height 27
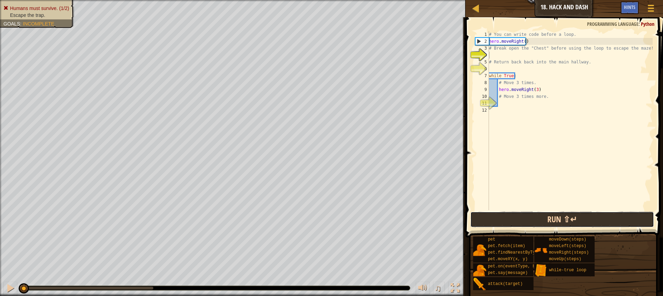
click at [522, 217] on button "Run ⇧↵" at bounding box center [562, 220] width 184 height 16
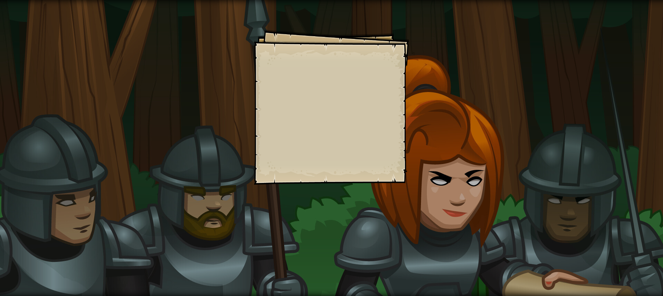
click at [313, 75] on div "Goals Start Level Error loading from server. Try refreshing the page. You'll ne…" at bounding box center [331, 107] width 155 height 155
click at [301, 78] on div "Goals Start Level Error loading from server. Try refreshing the page. You'll ne…" at bounding box center [331, 107] width 155 height 155
click at [419, 140] on div "Goals Start Level Error loading from server. Try refreshing the page. You'll ne…" at bounding box center [331, 148] width 663 height 296
click at [332, 157] on div "Goals Start Level Error loading from server. Try refreshing the page. You'll ne…" at bounding box center [331, 107] width 155 height 155
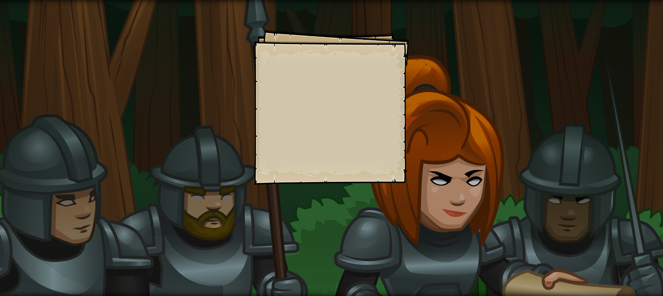
click at [176, 149] on div "Goals Start Level Error loading from server. Try refreshing the page. You'll ne…" at bounding box center [331, 148] width 663 height 296
drag, startPoint x: 474, startPoint y: 177, endPoint x: 457, endPoint y: 180, distance: 17.5
click at [475, 177] on div "Goals Start Level Error loading from server. Try refreshing the page. You'll ne…" at bounding box center [331, 148] width 663 height 296
click at [395, 214] on div "Goals Start Level Error loading from server. Try refreshing the page. You'll ne…" at bounding box center [331, 148] width 663 height 296
drag, startPoint x: 148, startPoint y: 73, endPoint x: 222, endPoint y: 90, distance: 75.5
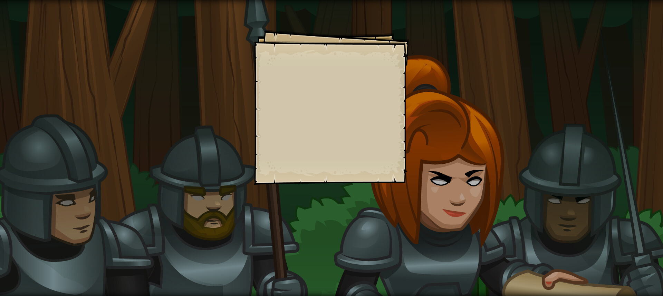
click at [189, 82] on div "Goals Start Level Error loading from server. Try refreshing the page. You'll ne…" at bounding box center [331, 148] width 663 height 296
drag, startPoint x: 612, startPoint y: 151, endPoint x: 569, endPoint y: 180, distance: 51.2
click at [611, 152] on div "Goals Start Level Error loading from server. Try refreshing the page. You'll ne…" at bounding box center [331, 148] width 663 height 296
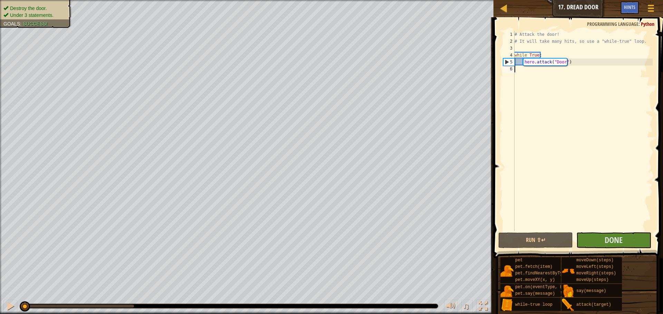
click at [574, 234] on div "Run ⇧↵ Submit Done" at bounding box center [576, 241] width 156 height 16
click at [580, 238] on button "Done" at bounding box center [613, 241] width 75 height 16
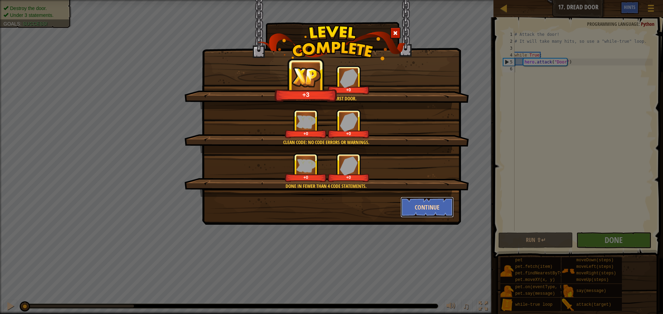
click at [446, 208] on button "Continue" at bounding box center [426, 207] width 53 height 21
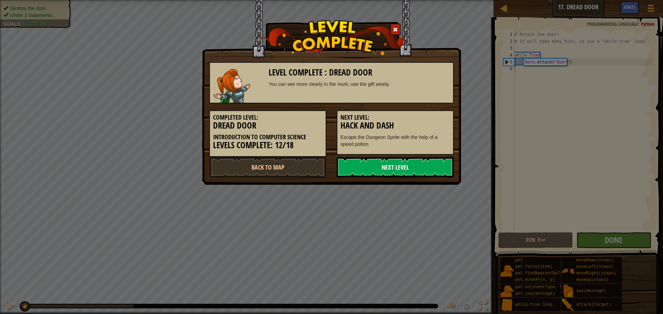
click at [401, 173] on link "Next Level" at bounding box center [394, 167] width 117 height 21
click at [399, 164] on link "Next Level" at bounding box center [394, 167] width 117 height 21
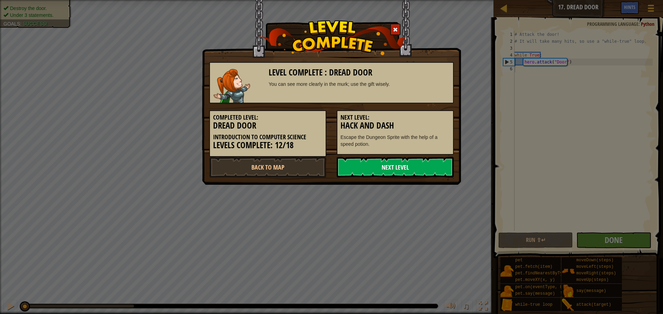
click at [399, 164] on link "Next Level" at bounding box center [394, 167] width 117 height 21
click at [402, 165] on link "Next Level" at bounding box center [394, 167] width 117 height 21
click at [407, 168] on link "Next Level" at bounding box center [394, 167] width 117 height 21
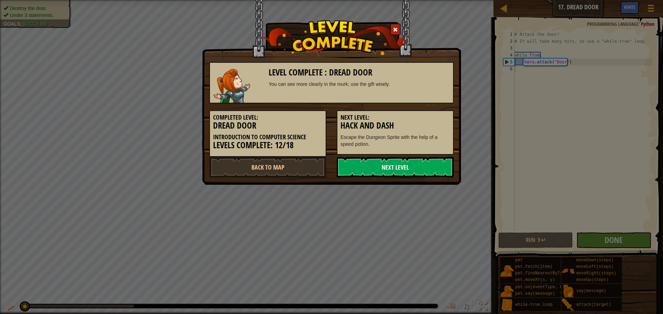
click at [409, 174] on link "Next Level" at bounding box center [394, 167] width 117 height 21
click at [409, 170] on link "Next Level" at bounding box center [394, 167] width 117 height 21
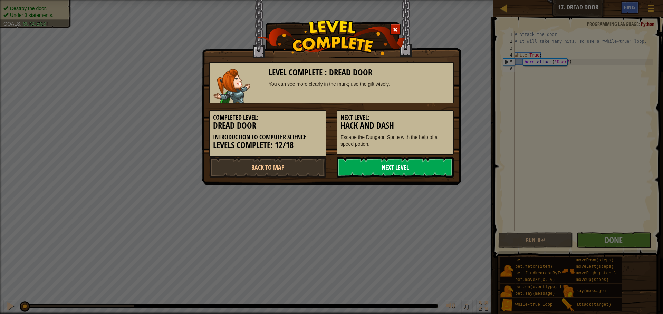
click at [409, 170] on link "Next Level" at bounding box center [394, 167] width 117 height 21
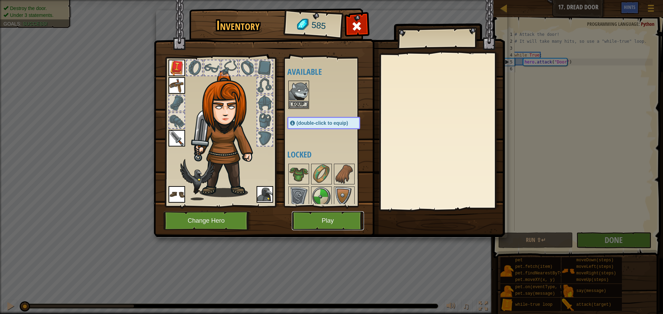
click at [317, 216] on button "Play" at bounding box center [328, 221] width 72 height 19
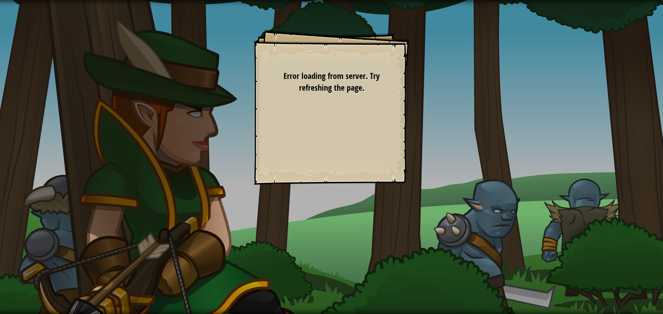
drag, startPoint x: 513, startPoint y: 202, endPoint x: 421, endPoint y: 222, distance: 94.4
click at [421, 222] on div "Goal Escape the trap. Start Level Error loading from server. Try refreshing the…" at bounding box center [331, 157] width 663 height 314
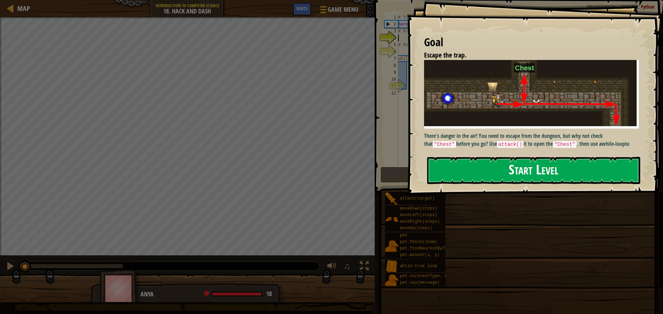
click at [475, 145] on div "Goal Escape the trap. There's danger in the air! You need to escape from the du…" at bounding box center [534, 97] width 256 height 195
click at [470, 161] on button "Start Level" at bounding box center [533, 170] width 213 height 27
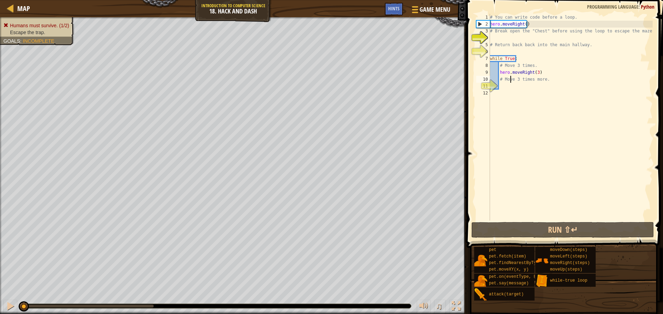
click at [511, 80] on div "# You can write code before a loop. hero . moveRight ( ) # Break open the "Ches…" at bounding box center [570, 124] width 164 height 221
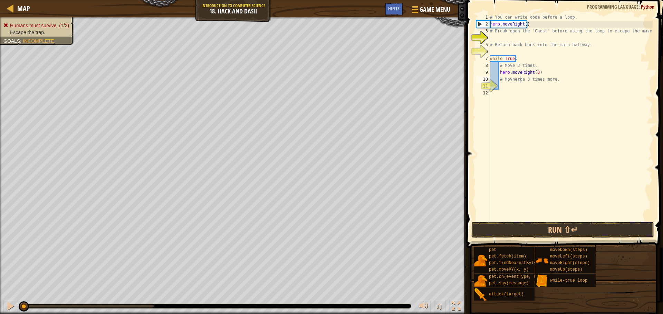
scroll to position [3, 2]
type textarea "# Move 3 times more."
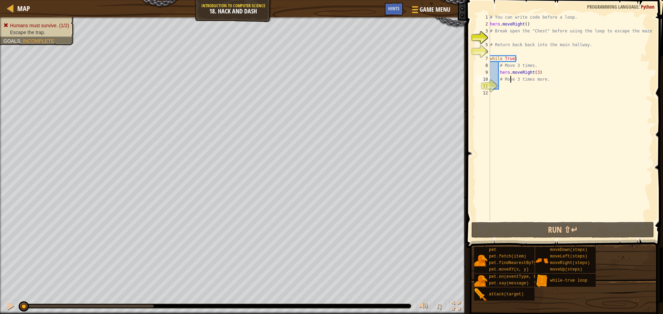
scroll to position [3, 1]
click at [503, 84] on div "# You can write code before a loop. hero . moveRight ( ) # Break open the "Ches…" at bounding box center [570, 124] width 164 height 221
drag, startPoint x: 26, startPoint y: 305, endPoint x: 12, endPoint y: 306, distance: 14.3
click at [12, 306] on div "♫" at bounding box center [233, 304] width 466 height 21
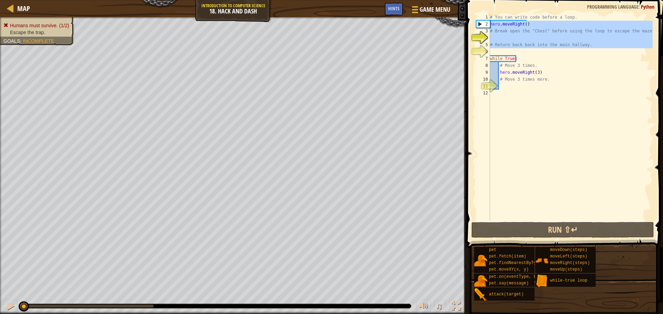
drag, startPoint x: 495, startPoint y: 52, endPoint x: 490, endPoint y: 21, distance: 31.1
click at [490, 21] on div "# You can write code before a loop. hero . moveRight ( ) # Break open the "Ches…" at bounding box center [570, 124] width 164 height 221
type textarea "hero.moveRight() # Break open the "Chest" before using the loop to escape the m…"
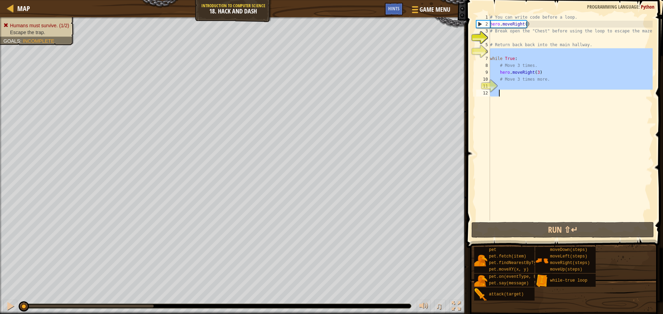
drag, startPoint x: 503, startPoint y: 53, endPoint x: 516, endPoint y: 94, distance: 42.8
click at [516, 94] on div "# You can write code before a loop. hero . moveRight ( ) # Break open the "Ches…" at bounding box center [570, 124] width 164 height 221
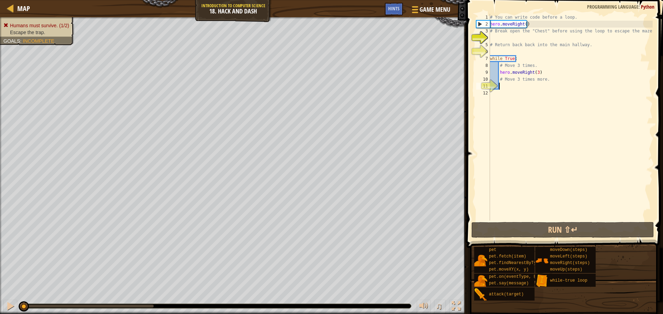
click at [502, 88] on div "# You can write code before a loop. hero . moveRight ( ) # Break open the "Ches…" at bounding box center [570, 124] width 164 height 221
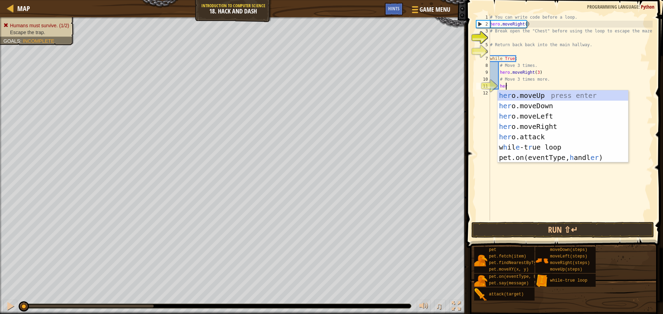
type textarea "hero"
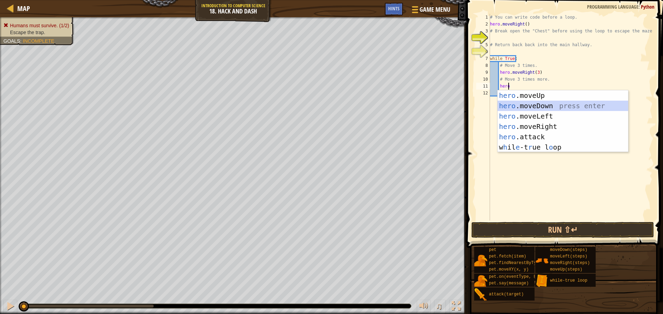
click at [519, 105] on div "hero .moveUp press enter hero .moveDown press enter hero .moveLeft press enter …" at bounding box center [562, 131] width 130 height 83
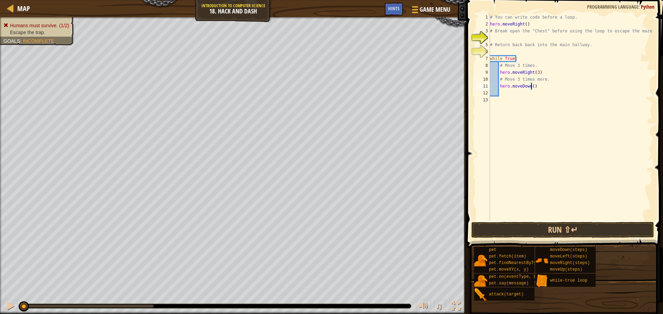
click at [531, 86] on div "# You can write code before a loop. hero . moveRight ( ) # Break open the "Ches…" at bounding box center [570, 124] width 164 height 221
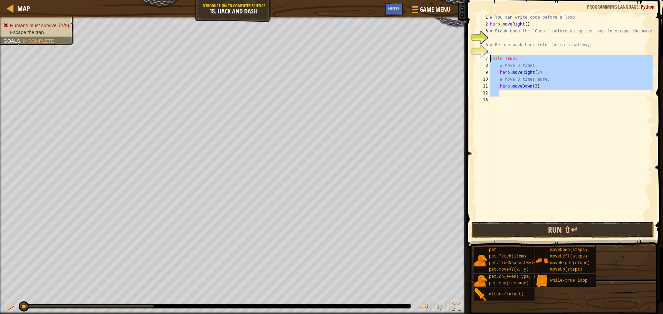
drag, startPoint x: 530, startPoint y: 93, endPoint x: 484, endPoint y: 55, distance: 59.1
click at [484, 55] on div "hero.moveDown(3) 1 2 3 4 5 6 7 8 9 10 11 12 13 # You can write code before a lo…" at bounding box center [563, 117] width 178 height 207
type textarea "while True: # Move 3 times."
click at [497, 37] on div "# You can write code before a loop. hero . moveRight ( ) # Break open the "Ches…" at bounding box center [570, 124] width 164 height 221
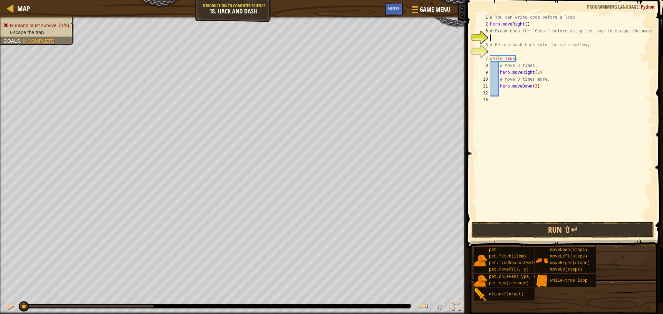
scroll to position [3, 0]
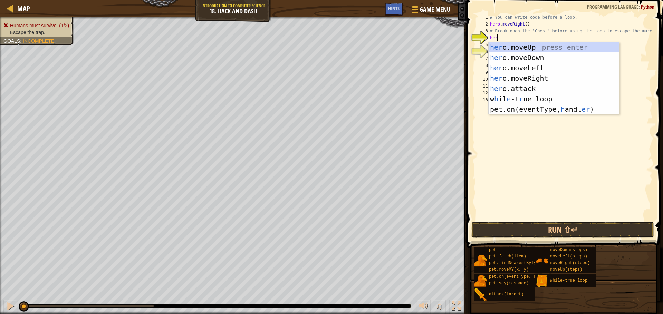
type textarea "hero"
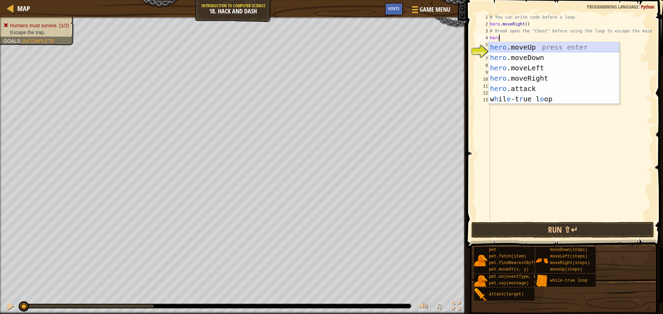
click at [503, 47] on div "hero .moveUp press enter hero .moveDown press enter hero .moveLeft press enter …" at bounding box center [553, 83] width 130 height 83
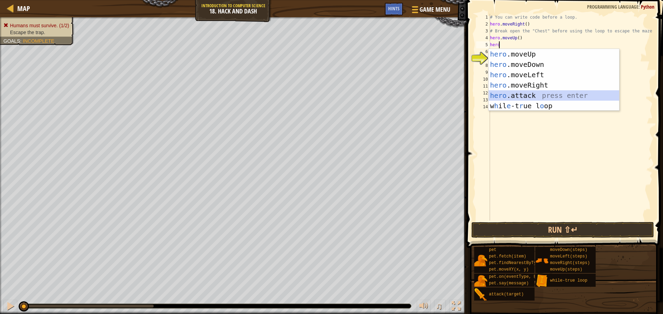
click at [510, 93] on div "hero .moveUp press enter hero .moveDown press enter hero .moveLeft press enter …" at bounding box center [553, 90] width 130 height 83
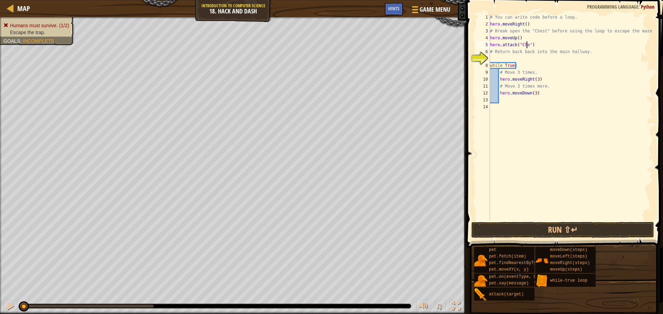
scroll to position [3, 3]
type textarea "hero.attack("Chest")"
click at [540, 43] on div "# You can write code before a loop. hero . moveRight ( ) # Break open the "Ches…" at bounding box center [570, 124] width 164 height 221
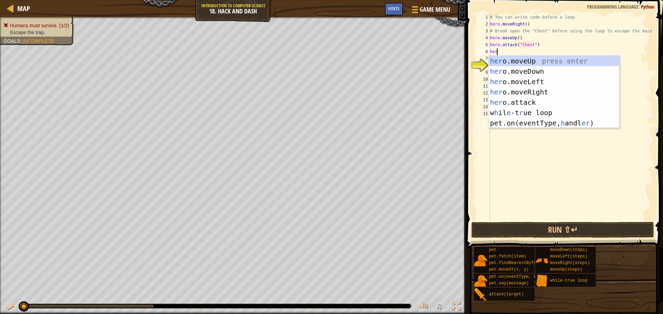
type textarea "hero"
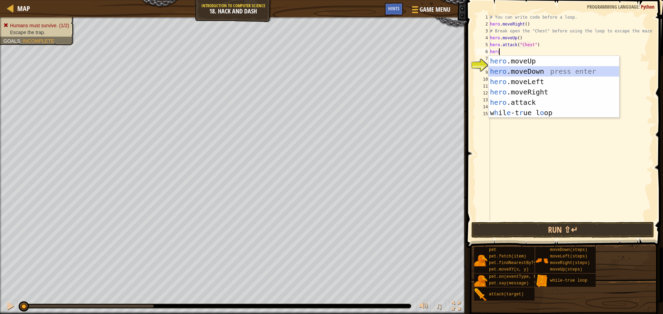
click at [532, 67] on div "hero .moveUp press enter hero .moveDown press enter hero .moveLeft press enter …" at bounding box center [553, 97] width 130 height 83
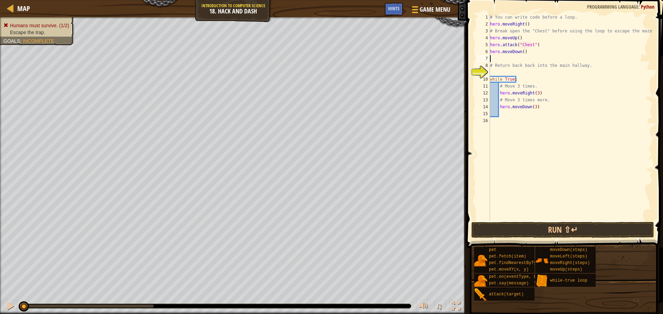
click at [528, 220] on div "# You can write code before a loop. hero . moveRight ( ) # Break open the "Ches…" at bounding box center [570, 124] width 164 height 221
click at [527, 226] on button "Run ⇧↵" at bounding box center [562, 230] width 183 height 16
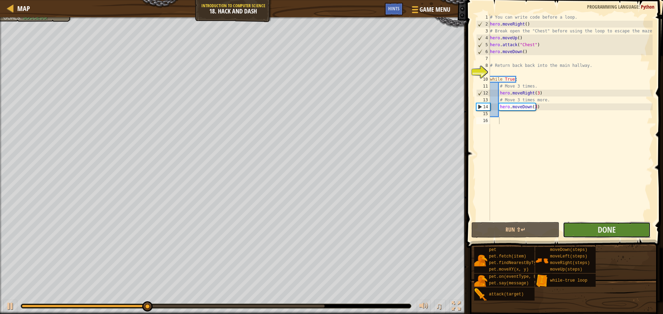
click at [580, 234] on button "Done" at bounding box center [606, 230] width 88 height 16
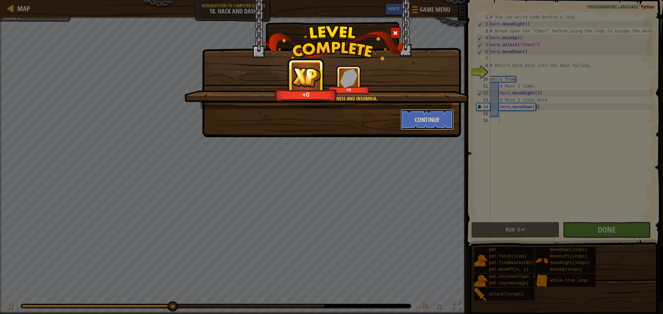
click at [428, 117] on button "Continue" at bounding box center [426, 119] width 53 height 21
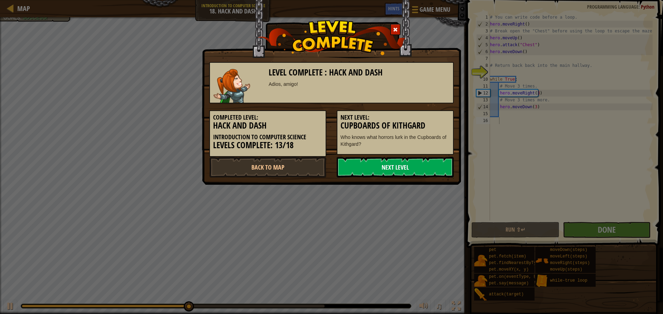
click at [411, 166] on link "Next Level" at bounding box center [394, 167] width 117 height 21
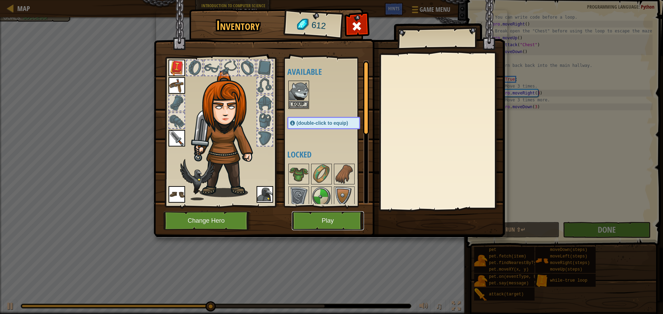
click at [333, 212] on button "Play" at bounding box center [328, 221] width 72 height 19
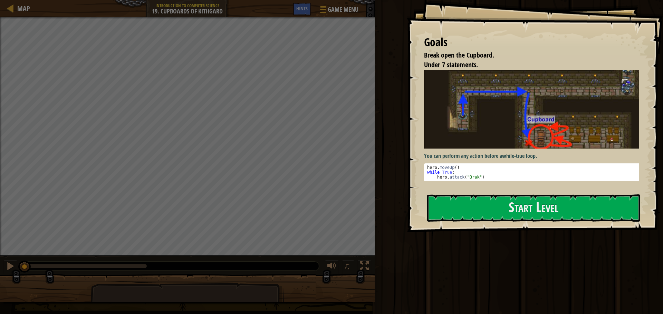
click at [504, 146] on img at bounding box center [534, 109] width 220 height 79
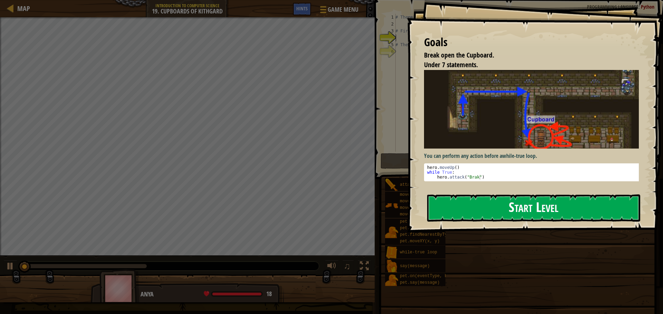
click at [498, 207] on button "Start Level" at bounding box center [533, 208] width 213 height 27
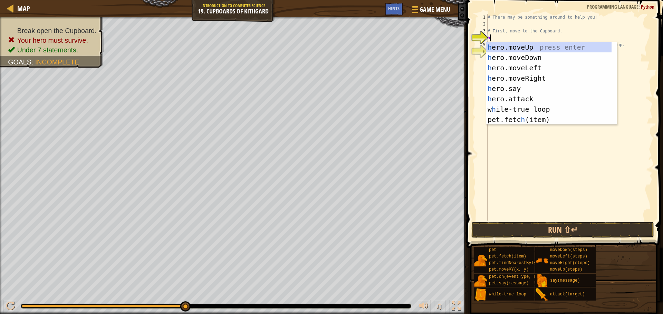
scroll to position [3, 0]
type textarea "hero"
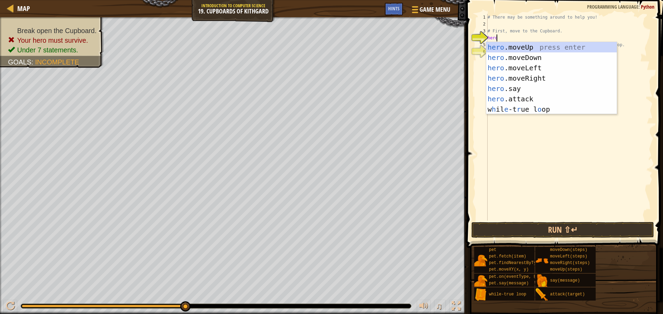
scroll to position [3, 0]
click at [524, 48] on div "hero .moveUp press enter hero .moveDown press enter hero .moveLeft press enter …" at bounding box center [551, 88] width 130 height 93
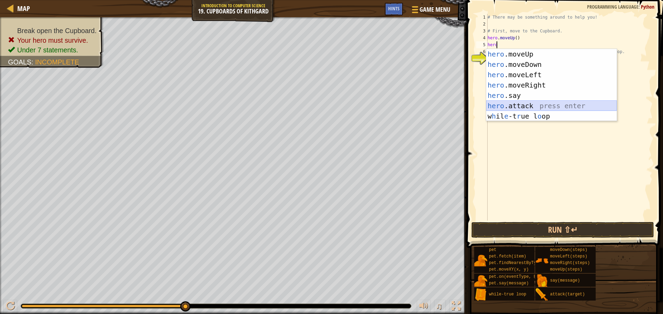
click at [523, 103] on div "hero .moveUp press enter hero .moveDown press enter hero .moveLeft press enter …" at bounding box center [551, 95] width 130 height 93
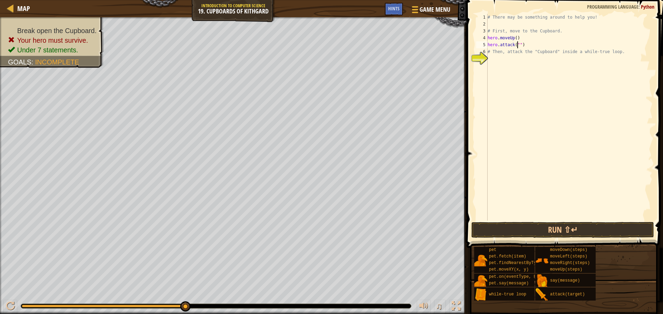
click at [531, 43] on div "# There may be something around to help you! # First, move to the Cupboard. her…" at bounding box center [569, 124] width 166 height 221
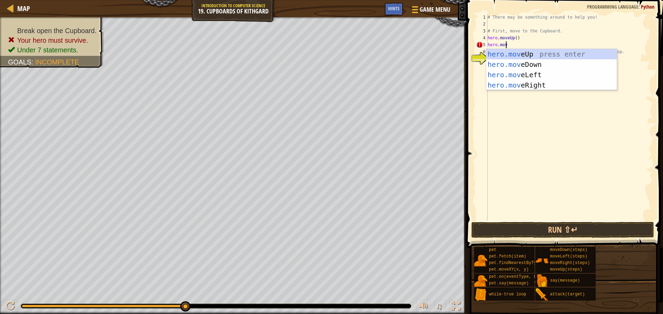
scroll to position [3, 1]
type textarea "hero.move"
click at [523, 89] on div "hero.move Up press enter hero.move Down press enter hero.move Left press enter …" at bounding box center [551, 80] width 130 height 62
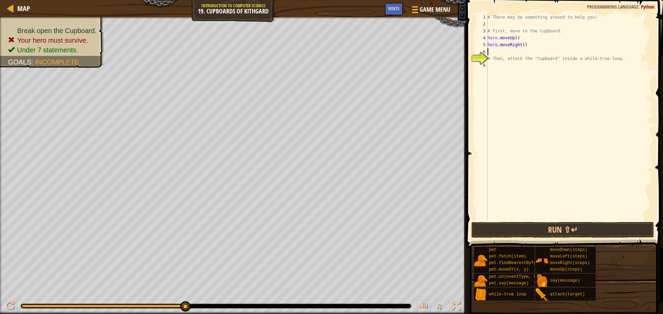
scroll to position [3, 0]
click at [521, 41] on div "# There may be something around to help you! # First, move to the Cupboard. her…" at bounding box center [569, 124] width 166 height 221
type textarea "hero.moveRight(2)"
click at [516, 54] on div "# There may be something around to help you! # First, move to the Cupboard. her…" at bounding box center [569, 124] width 166 height 221
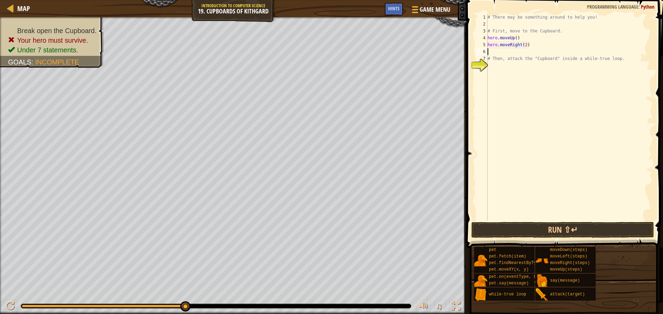
scroll to position [3, 0]
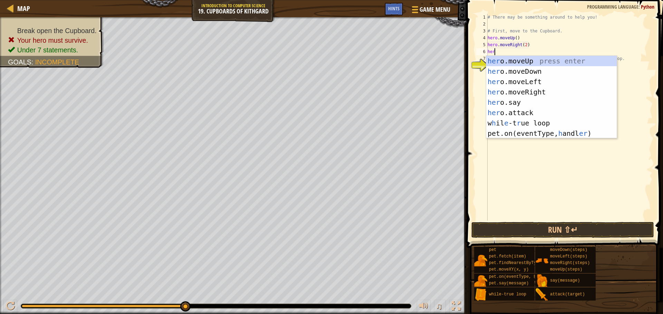
type textarea "hero"
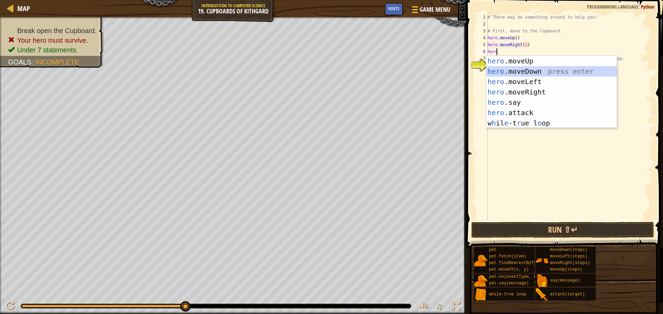
click at [527, 68] on div "hero .moveUp press enter hero .moveDown press enter hero .moveLeft press enter …" at bounding box center [551, 102] width 130 height 93
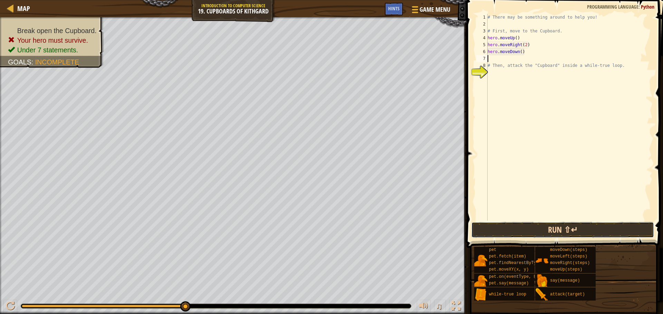
click at [500, 227] on button "Run ⇧↵" at bounding box center [562, 230] width 183 height 16
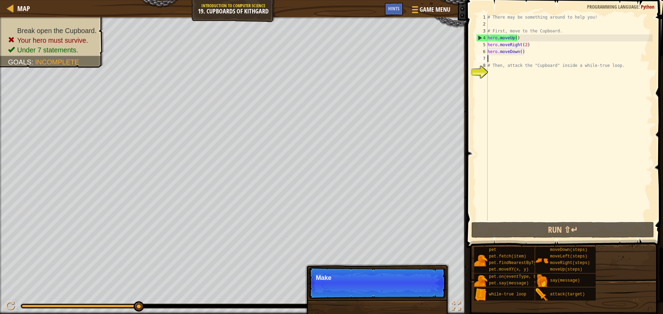
click at [519, 53] on div "# There may be something around to help you! # First, move to the Cupboard. her…" at bounding box center [569, 124] width 166 height 221
type textarea "hero.moveDown(2)"
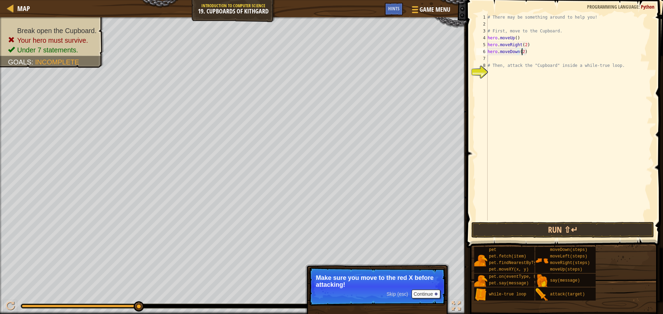
click at [516, 60] on div "# There may be something around to help you! # First, move to the Cupboard. her…" at bounding box center [569, 124] width 166 height 221
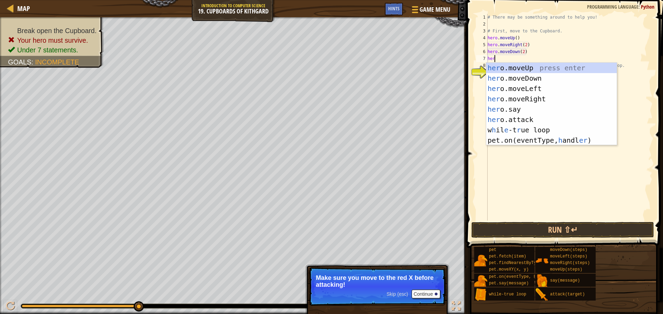
scroll to position [3, 0]
click at [517, 119] on div "hero .moveUp press enter hero .moveDown press enter hero .moveLeft press enter …" at bounding box center [551, 109] width 130 height 93
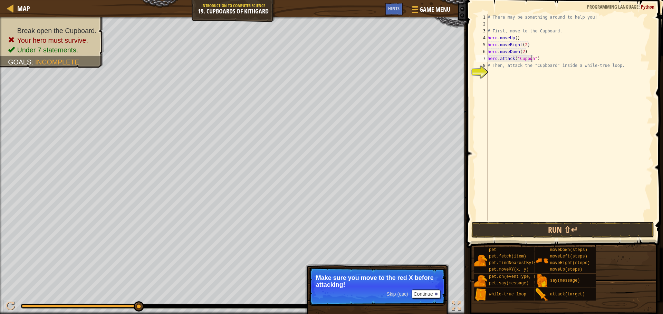
scroll to position [3, 4]
click at [539, 228] on button "Run ⇧↵" at bounding box center [562, 230] width 183 height 16
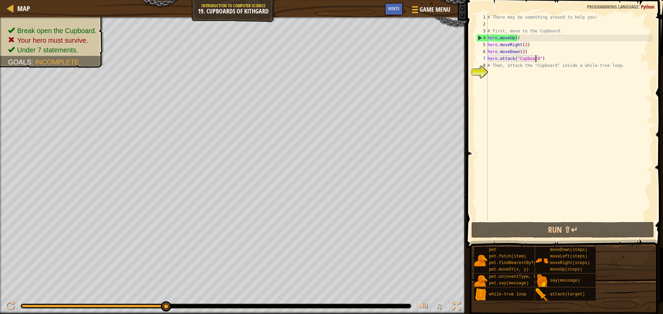
click at [487, 59] on div "7" at bounding box center [481, 58] width 11 height 7
type textarea "hero.attack("Cupboard")"
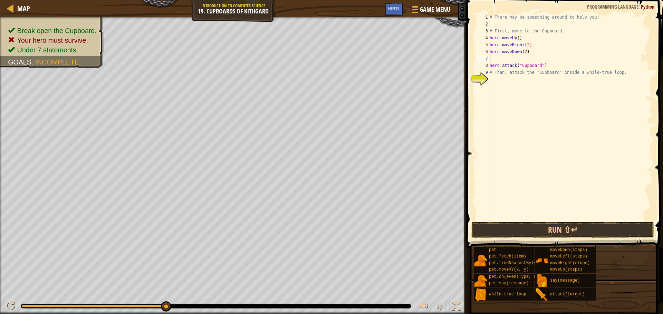
click at [495, 59] on div "# There may be something around to help you! # First, move to the Cupboard. her…" at bounding box center [570, 124] width 164 height 221
type textarea "while"
click at [501, 67] on div "while -true loop press enter" at bounding box center [553, 78] width 130 height 31
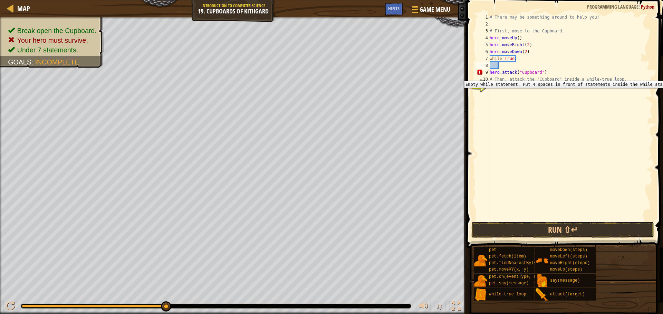
click at [489, 76] on div "9" at bounding box center [483, 72] width 14 height 7
click at [489, 73] on div "9" at bounding box center [483, 72] width 14 height 7
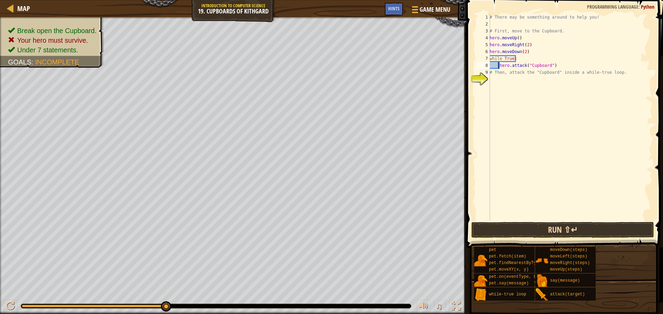
type textarea "hero.attack("Cupboard")"
click at [532, 229] on button "Run ⇧↵" at bounding box center [562, 230] width 183 height 16
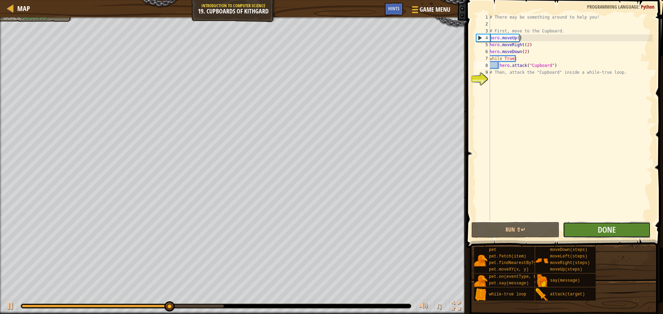
click at [582, 226] on button "Done" at bounding box center [606, 230] width 88 height 16
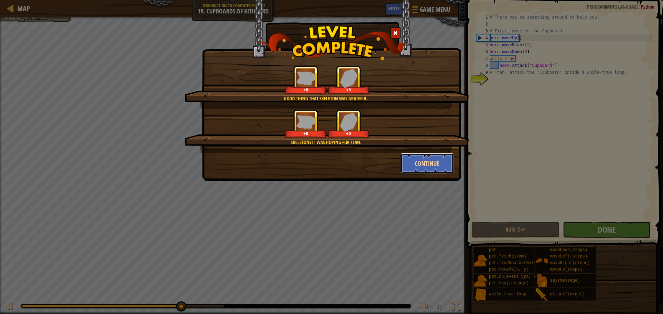
click at [430, 161] on button "Continue" at bounding box center [426, 163] width 53 height 21
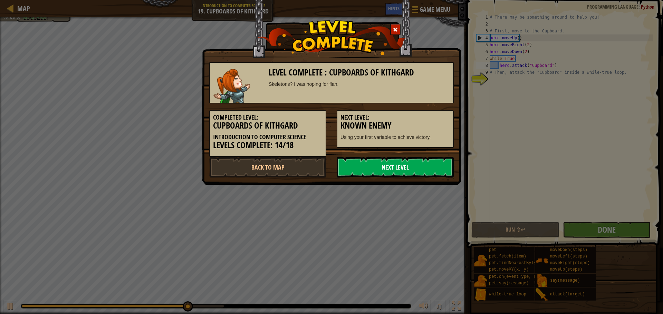
click at [415, 166] on link "Next Level" at bounding box center [394, 167] width 117 height 21
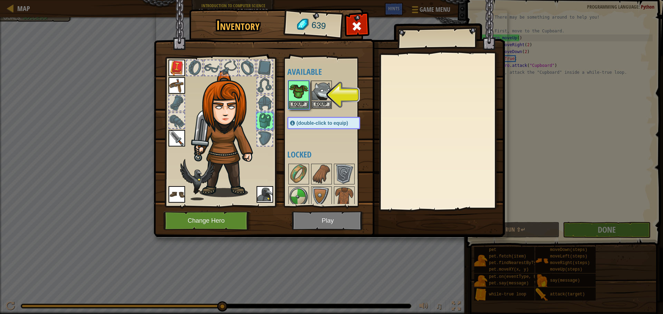
click at [330, 219] on img at bounding box center [329, 112] width 351 height 251
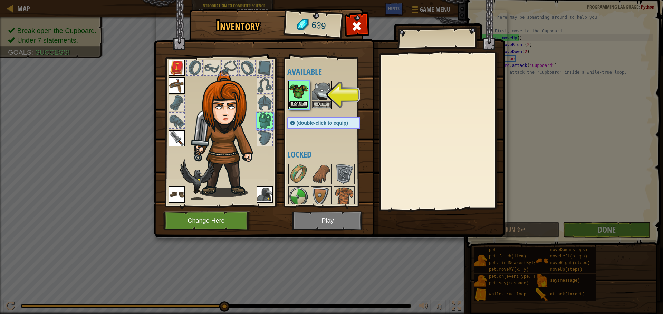
click at [303, 104] on button "Equip" at bounding box center [298, 104] width 19 height 7
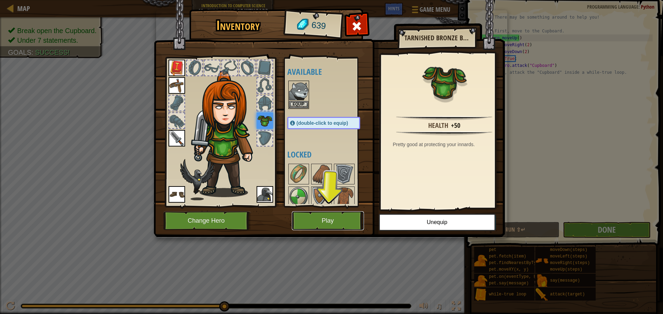
click at [328, 213] on button "Play" at bounding box center [328, 221] width 72 height 19
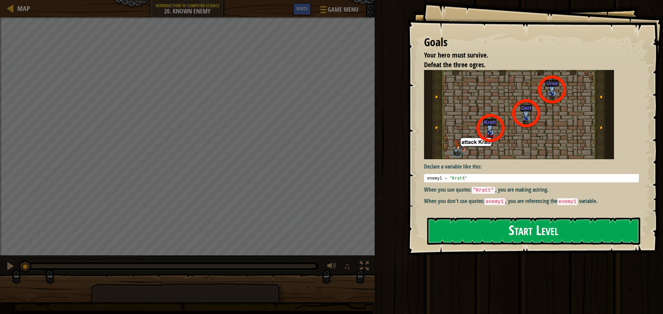
click at [471, 218] on button "Start Level" at bounding box center [533, 231] width 213 height 27
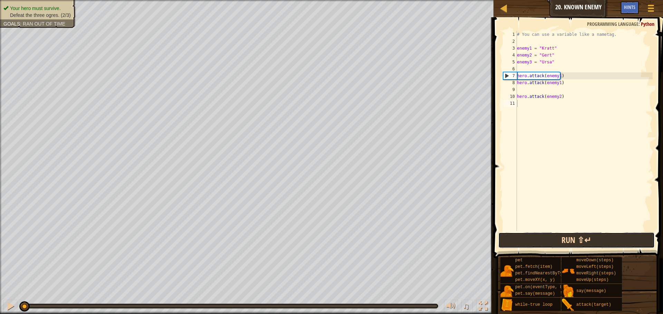
click at [540, 239] on button "Run ⇧↵" at bounding box center [576, 241] width 156 height 16
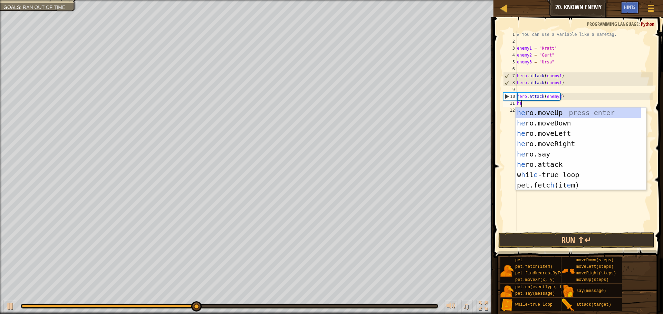
scroll to position [3, 0]
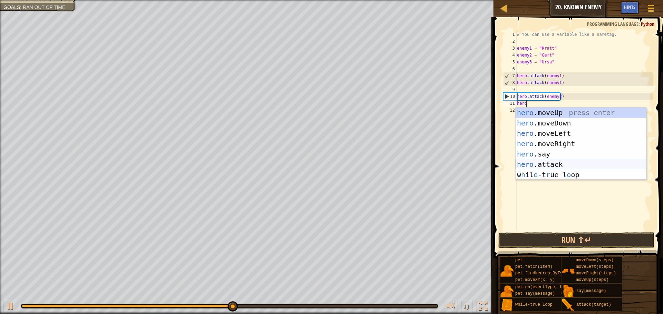
click at [547, 164] on div "hero .moveUp press enter hero .moveDown press enter hero .moveLeft press enter …" at bounding box center [580, 154] width 130 height 93
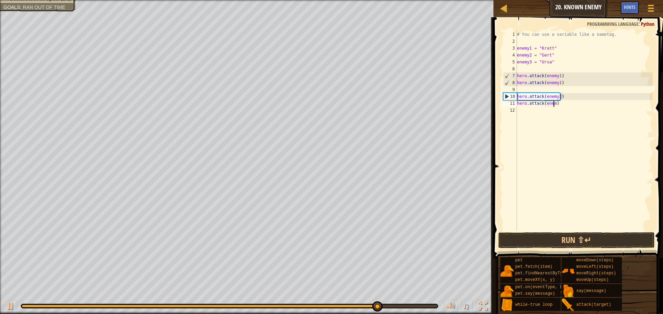
scroll to position [3, 3]
type textarea "hero.attack(enemy2)"
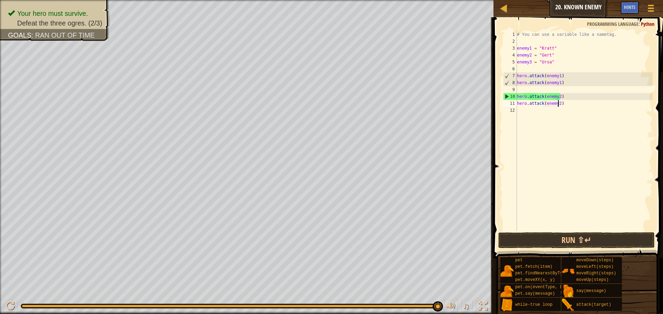
click at [522, 112] on div "# You can use a variable like a nametag. enemy1 = "Kratt" enemy2 = "Gert" enemy…" at bounding box center [583, 138] width 137 height 214
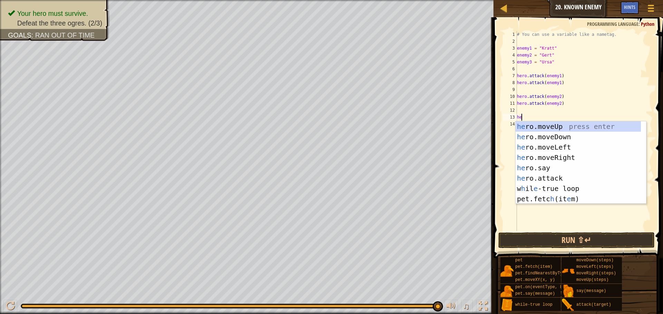
scroll to position [3, 0]
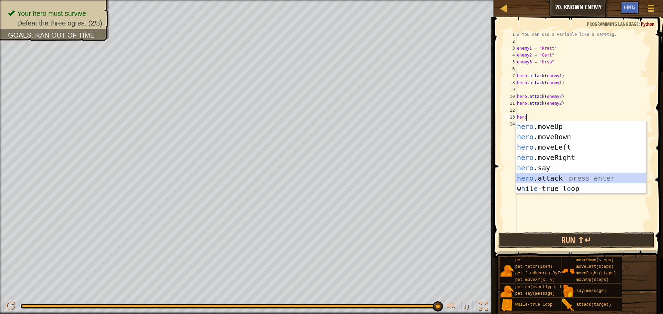
click at [531, 177] on div "hero .moveUp press enter hero .moveDown press enter hero .moveLeft press enter …" at bounding box center [580, 167] width 130 height 93
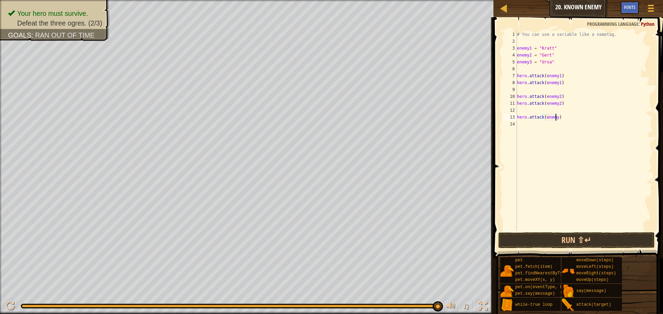
click at [555, 114] on div "# You can use a variable like a nametag. enemy1 = "Kratt" enemy2 = "Gert" enemy…" at bounding box center [583, 138] width 137 height 214
type textarea "hero.attack(enemy3)"
click at [531, 125] on div "# You can use a variable like a nametag. enemy1 = "Kratt" enemy2 = "Gert" enemy…" at bounding box center [583, 138] width 137 height 214
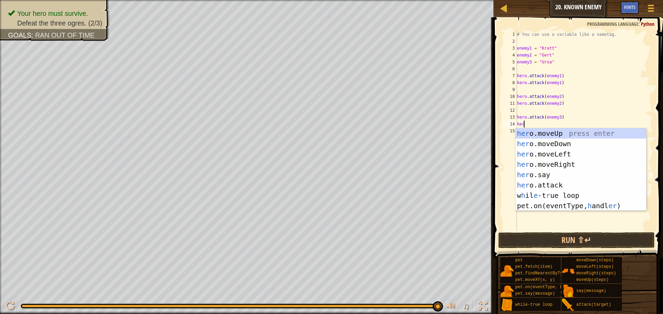
scroll to position [3, 0]
click at [555, 184] on div "hero .moveUp press enter hero .moveDown press enter hero .moveLeft press enter …" at bounding box center [580, 174] width 130 height 93
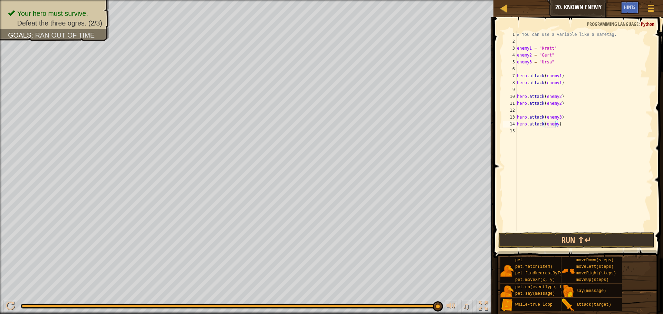
click at [555, 124] on div "# You can use a variable like a nametag. enemy1 = "Kratt" enemy2 = "Gert" enemy…" at bounding box center [583, 138] width 137 height 214
type textarea "hero.attack(enemy3)"
click at [578, 238] on button "Run ⇧↵" at bounding box center [576, 241] width 156 height 16
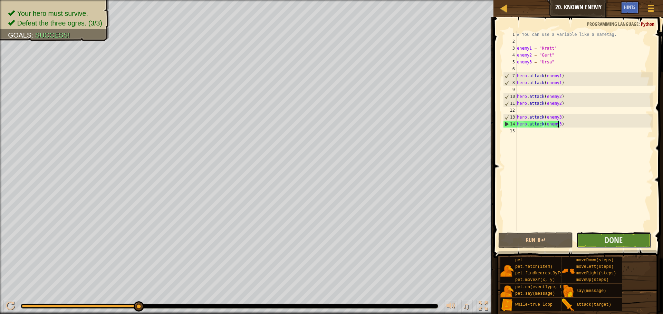
click at [593, 241] on button "Done" at bounding box center [613, 241] width 75 height 16
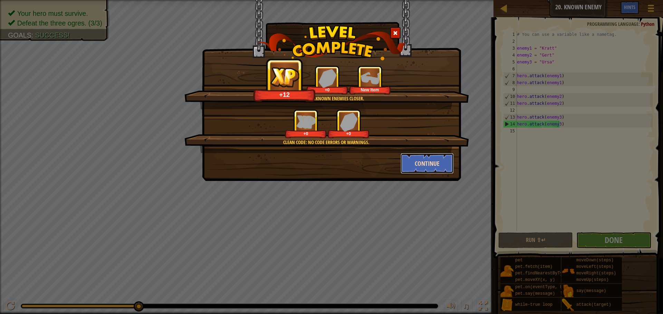
click at [432, 165] on button "Continue" at bounding box center [426, 163] width 53 height 21
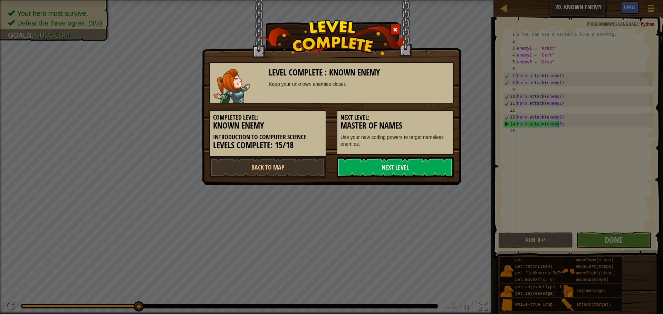
click at [432, 165] on link "Next Level" at bounding box center [394, 167] width 117 height 21
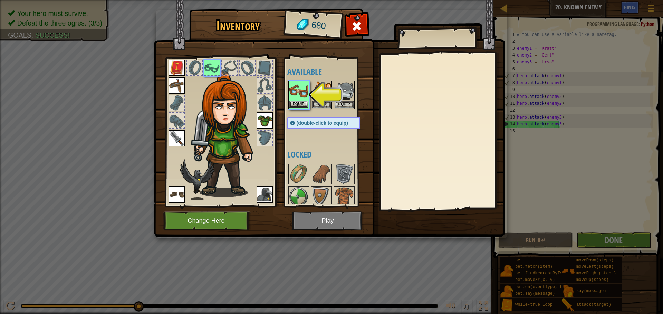
click at [302, 97] on img at bounding box center [298, 90] width 19 height 19
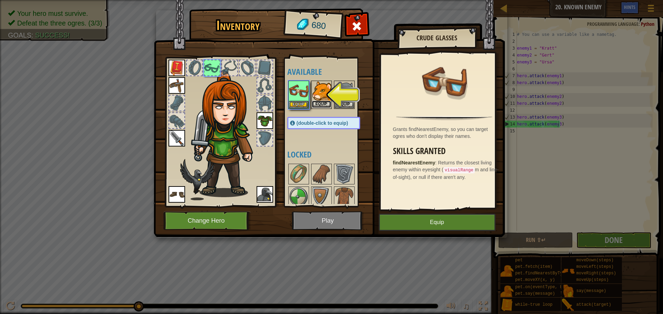
click at [318, 104] on button "Equip" at bounding box center [321, 104] width 19 height 7
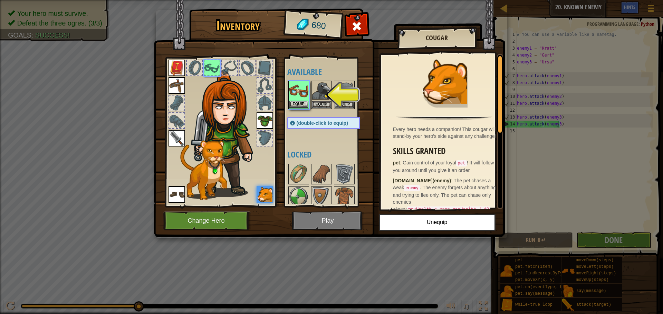
click at [302, 99] on img at bounding box center [298, 90] width 19 height 19
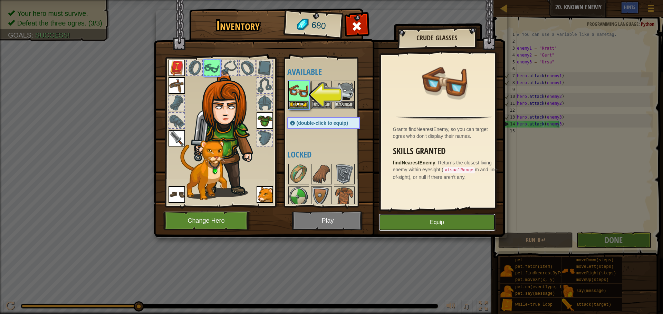
click at [421, 223] on button "Equip" at bounding box center [437, 222] width 117 height 17
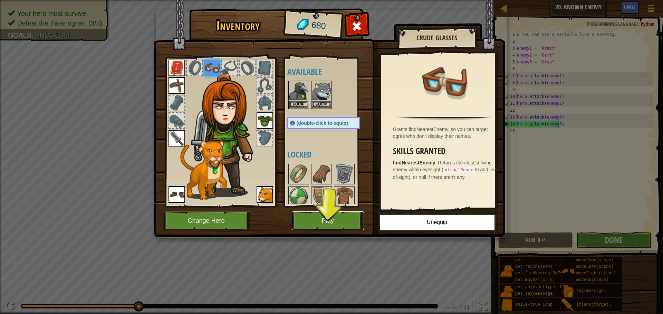
click at [345, 217] on button "Play" at bounding box center [328, 221] width 72 height 19
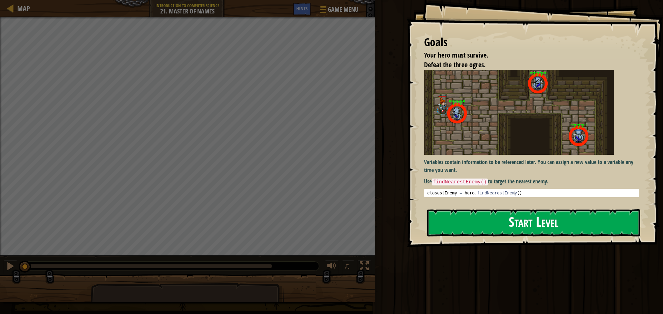
click at [519, 209] on button "Start Level" at bounding box center [533, 222] width 213 height 27
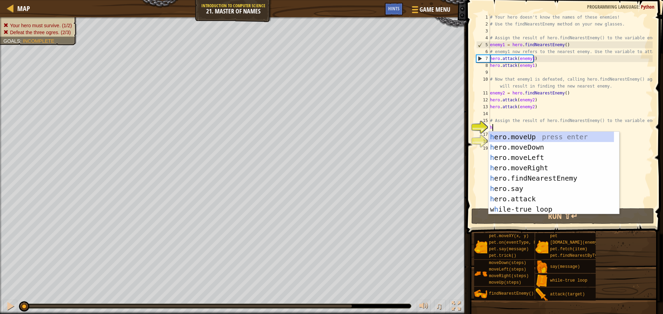
scroll to position [3, 0]
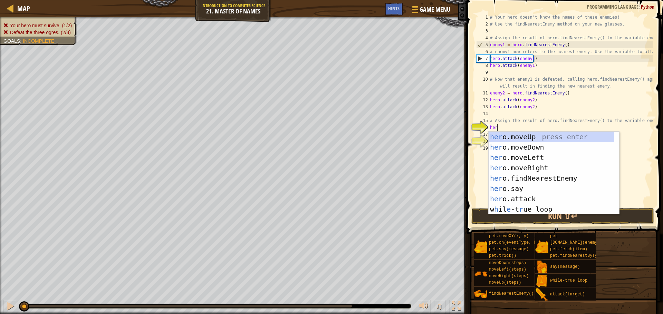
type textarea "hero"
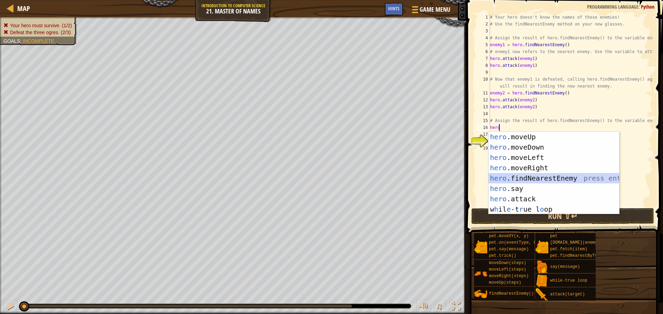
click at [504, 177] on div "hero .moveUp press enter hero .moveDown press enter hero .moveLeft press enter …" at bounding box center [553, 184] width 130 height 104
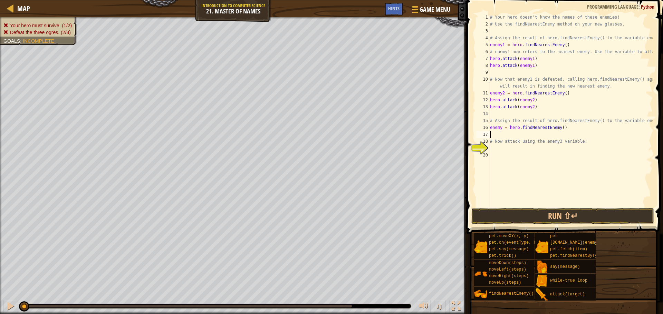
click at [500, 128] on div "# Your hero doesn't know the names of these enemies! # Use the findNearestEnemy…" at bounding box center [570, 117] width 164 height 207
click at [501, 128] on div "# Your hero doesn't know the names of these enemies! # Use the findNearestEnemy…" at bounding box center [570, 117] width 164 height 207
type textarea "enemy3 = hero.findNearestEnemy()"
click at [496, 135] on div "# Your hero doesn't know the names of these enemies! # Use the findNearestEnemy…" at bounding box center [570, 117] width 164 height 207
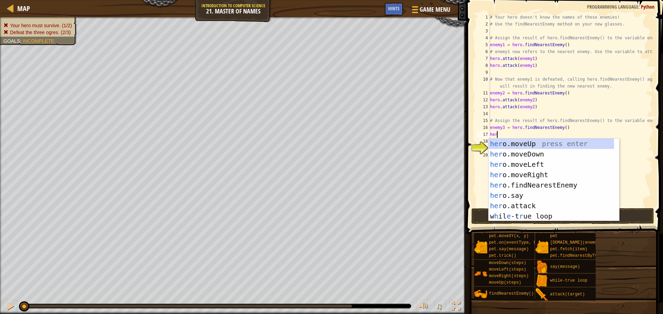
scroll to position [3, 0]
click at [506, 202] on div "hero .moveUp press enter hero .moveDown press enter hero .moveLeft press enter …" at bounding box center [553, 191] width 130 height 104
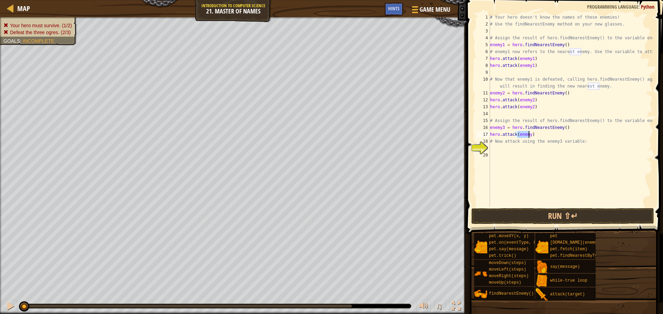
click at [528, 134] on div "# Your hero doesn't know the names of these enemies! # Use the findNearestEnemy…" at bounding box center [570, 117] width 164 height 207
type textarea "hero.attack(enemy3)"
click at [535, 135] on div "# Your hero doesn't know the names of these enemies! # Use the findNearestEnemy…" at bounding box center [570, 117] width 164 height 207
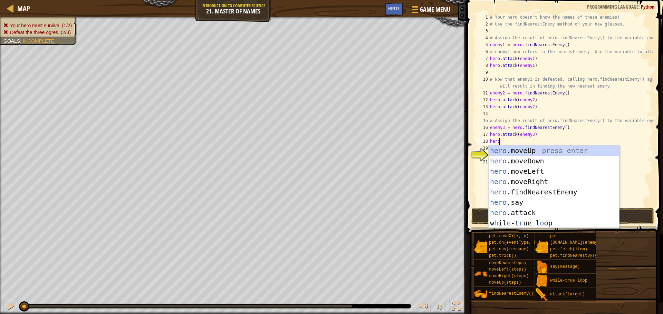
scroll to position [3, 0]
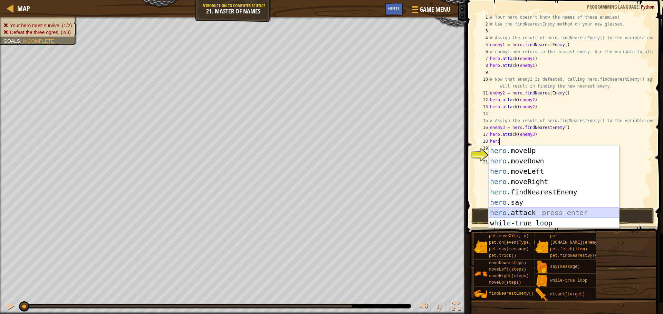
click at [528, 212] on div "hero .moveUp press enter hero .moveDown press enter hero .moveLeft press enter …" at bounding box center [553, 198] width 130 height 104
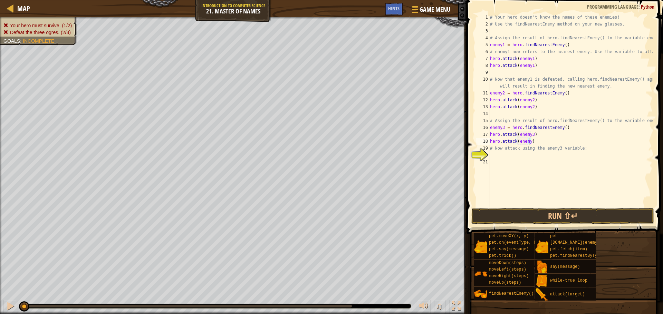
click at [528, 143] on div "# Your hero doesn't know the names of these enemies! # Use the findNearestEnemy…" at bounding box center [570, 117] width 164 height 207
type textarea "hero.attack(enemy3)"
click at [549, 216] on button "Run ⇧↵" at bounding box center [562, 216] width 183 height 16
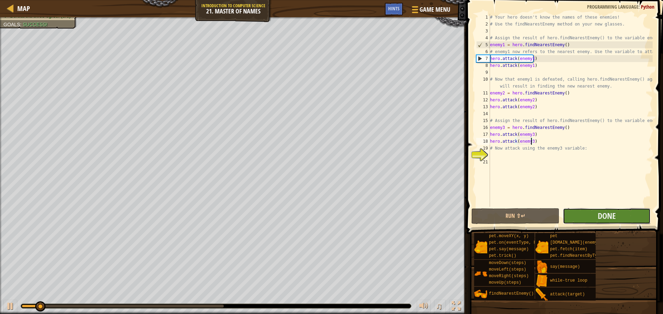
click at [585, 210] on button "Done" at bounding box center [606, 216] width 88 height 16
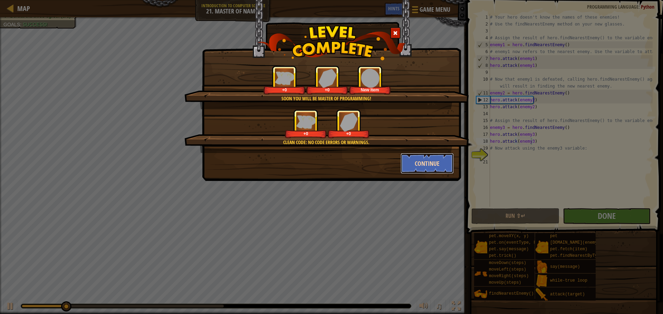
click at [413, 155] on button "Continue" at bounding box center [426, 163] width 53 height 21
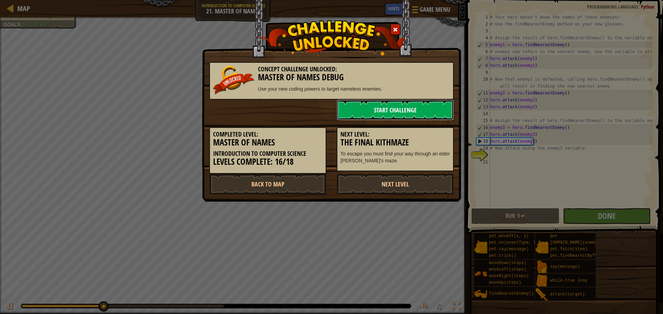
click at [405, 111] on link "Start Challenge" at bounding box center [394, 110] width 117 height 21
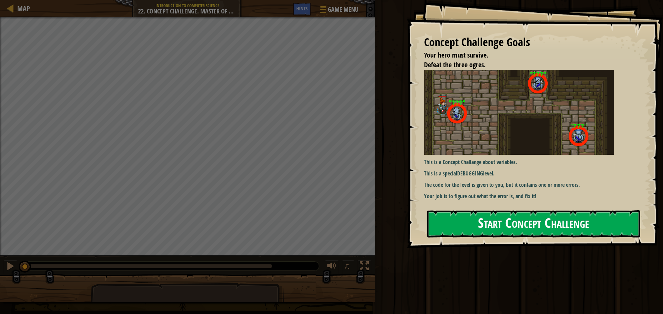
click at [466, 227] on button "Start Concept Challenge" at bounding box center [533, 223] width 213 height 27
